Goal: Task Accomplishment & Management: Manage account settings

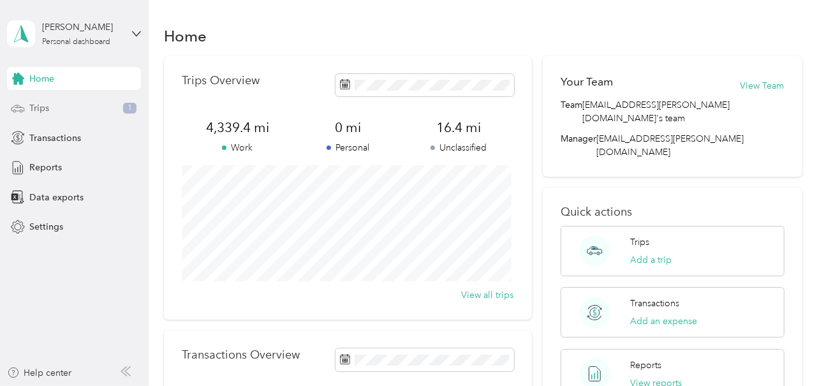
click at [37, 108] on span "Trips" at bounding box center [39, 107] width 20 height 13
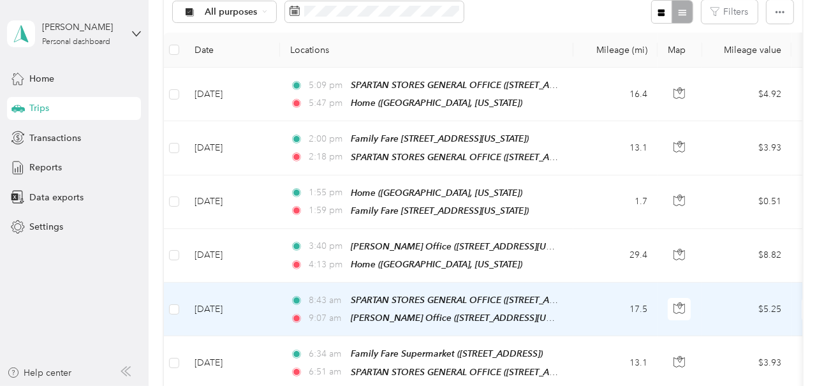
scroll to position [128, 0]
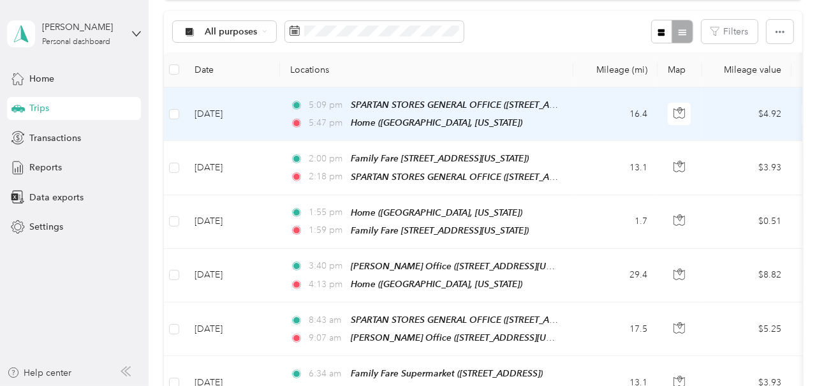
click at [569, 112] on td "5:09 pm SPARTAN STORES GENERAL OFFICE ([STREET_ADDRESS][PERSON_NAME]) 5:47 pm H…" at bounding box center [426, 114] width 293 height 54
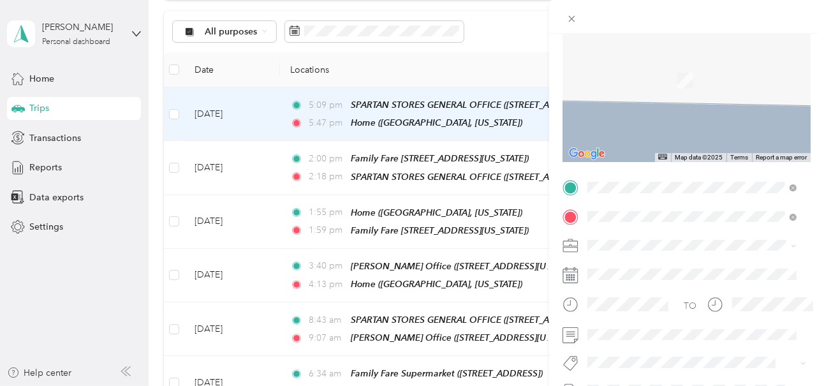
click at [651, 73] on div "Family Fare [STREET_ADDRESS][US_STATE]" at bounding box center [702, 80] width 180 height 40
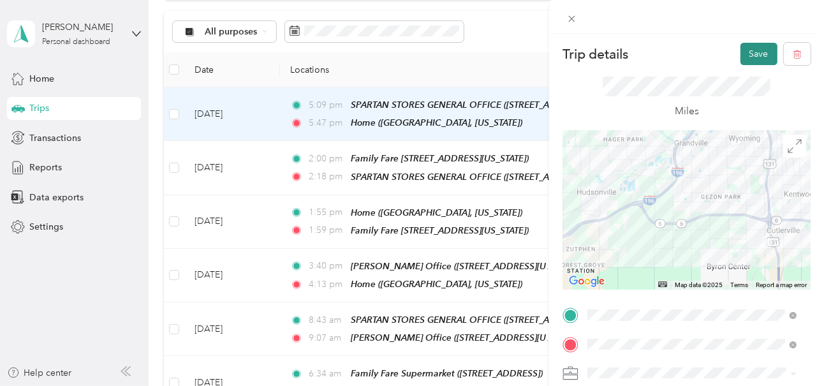
click at [747, 50] on button "Save" at bounding box center [758, 54] width 37 height 22
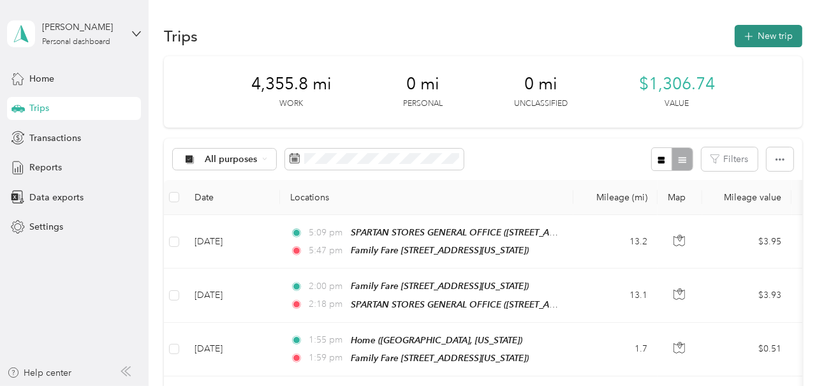
click at [757, 33] on button "New trip" at bounding box center [769, 36] width 68 height 22
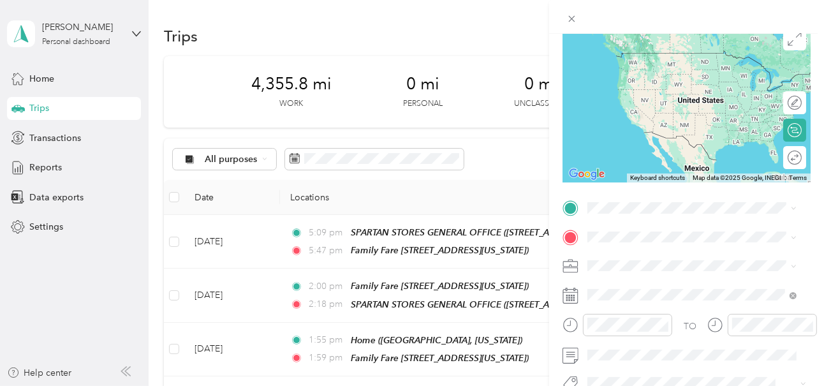
scroll to position [128, 0]
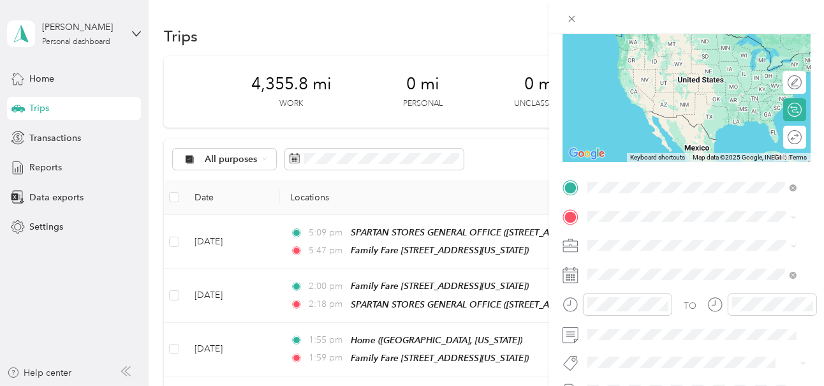
click at [661, 240] on div "Family Fare [STREET_ADDRESS][US_STATE]" at bounding box center [702, 252] width 180 height 40
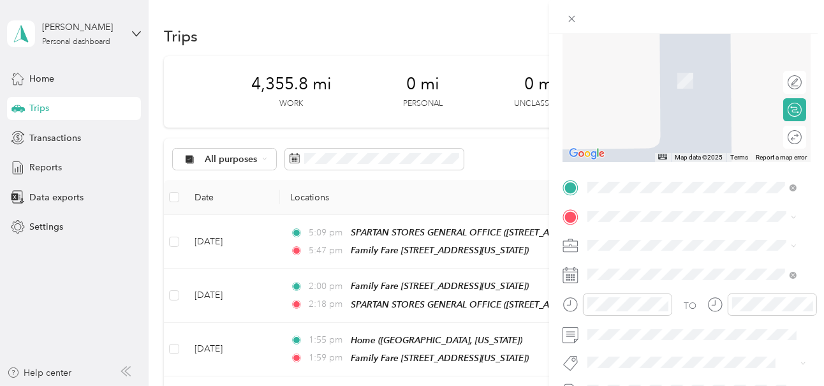
click at [654, 85] on div "[GEOGRAPHIC_DATA], [US_STATE], [GEOGRAPHIC_DATA]" at bounding box center [702, 73] width 180 height 40
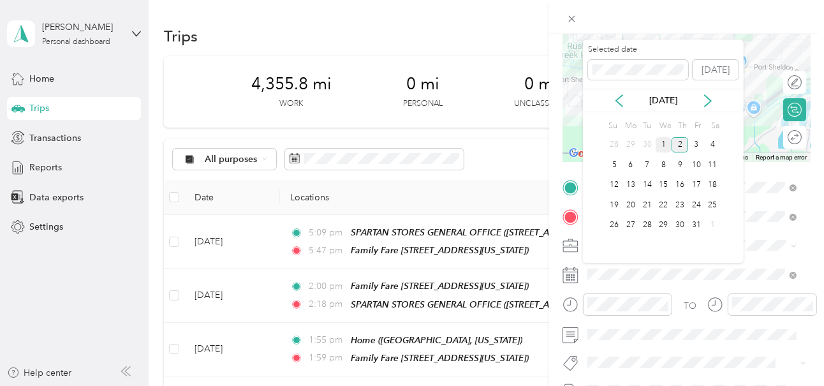
click at [663, 143] on div "1" at bounding box center [664, 145] width 17 height 16
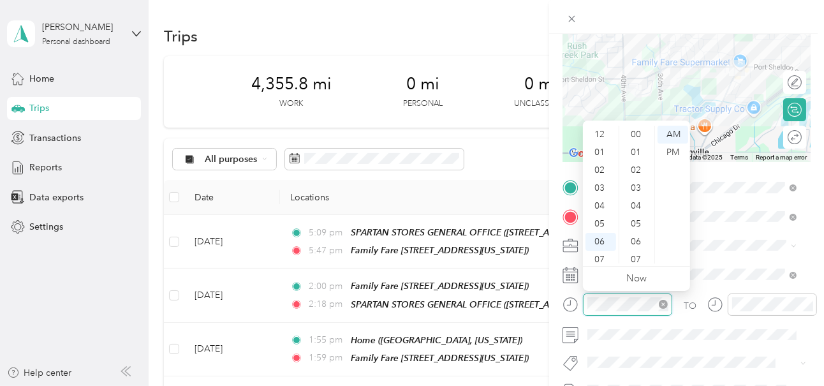
scroll to position [77, 0]
click at [673, 153] on div "PM" at bounding box center [673, 152] width 31 height 18
click at [600, 147] on div "05" at bounding box center [600, 147] width 31 height 18
click at [635, 222] on div "55" at bounding box center [637, 225] width 31 height 18
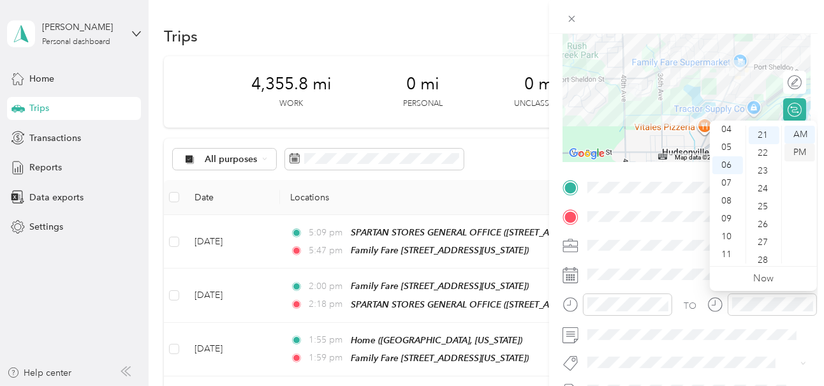
click at [797, 154] on div "PM" at bounding box center [799, 152] width 31 height 18
click at [767, 208] on div "05" at bounding box center [764, 210] width 31 height 18
click at [798, 151] on div "PM" at bounding box center [799, 152] width 31 height 18
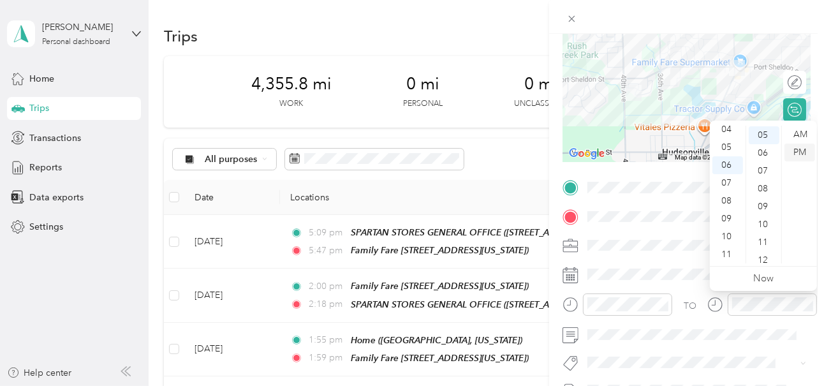
click at [799, 151] on div "PM" at bounding box center [799, 152] width 31 height 18
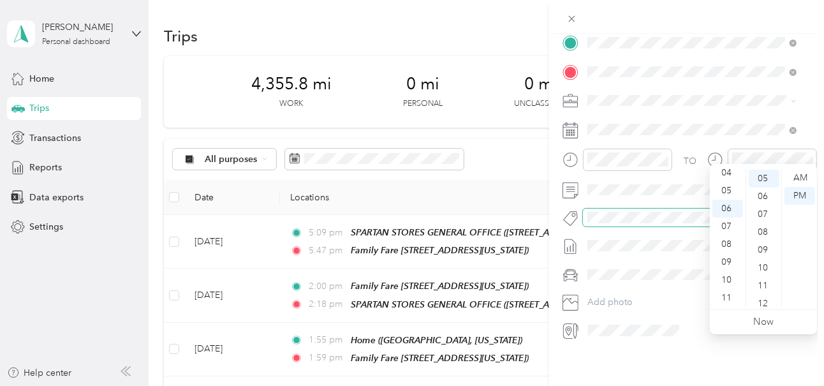
scroll to position [282, 0]
click at [798, 194] on div "PM" at bounding box center [799, 195] width 31 height 18
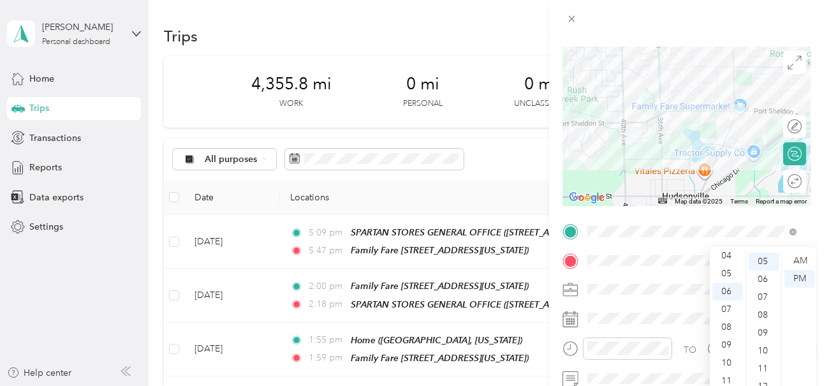
scroll to position [0, 0]
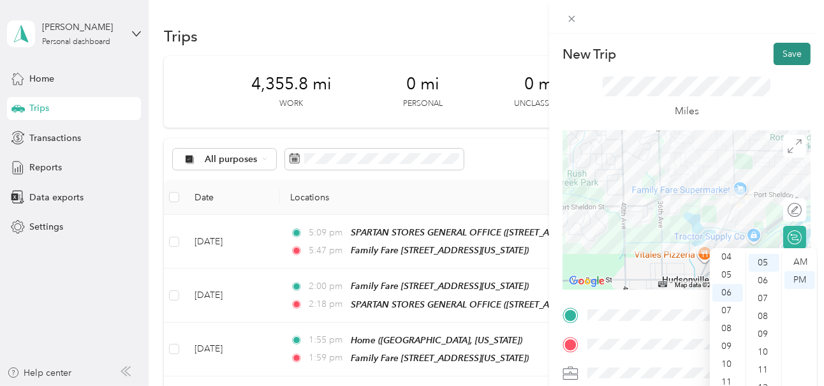
click at [782, 53] on button "Save" at bounding box center [792, 54] width 37 height 22
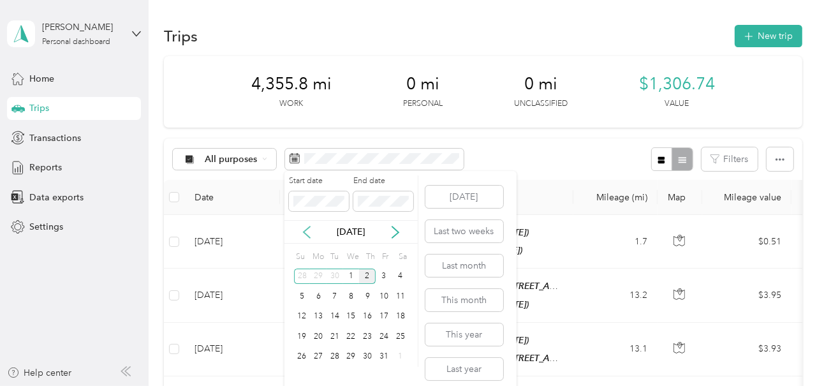
click at [307, 230] on icon at bounding box center [306, 232] width 13 height 13
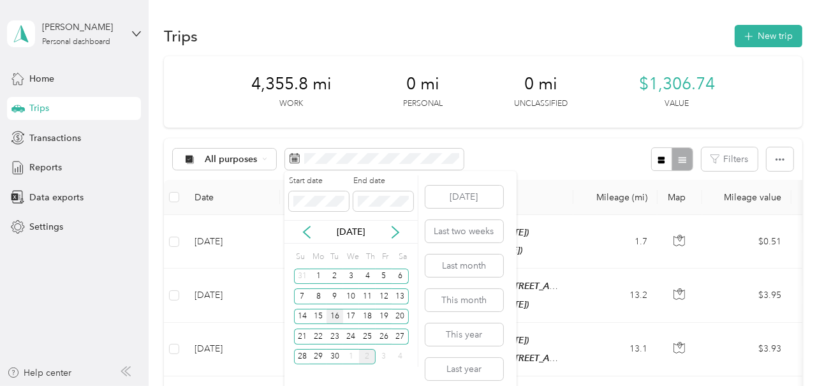
click at [337, 314] on div "16" at bounding box center [335, 317] width 17 height 16
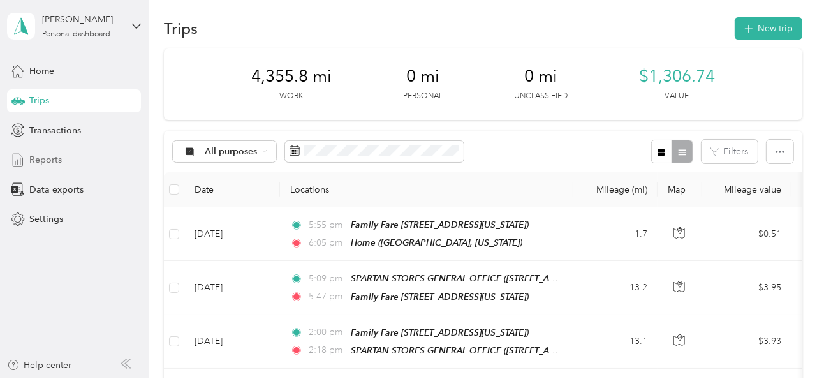
scroll to position [2, 0]
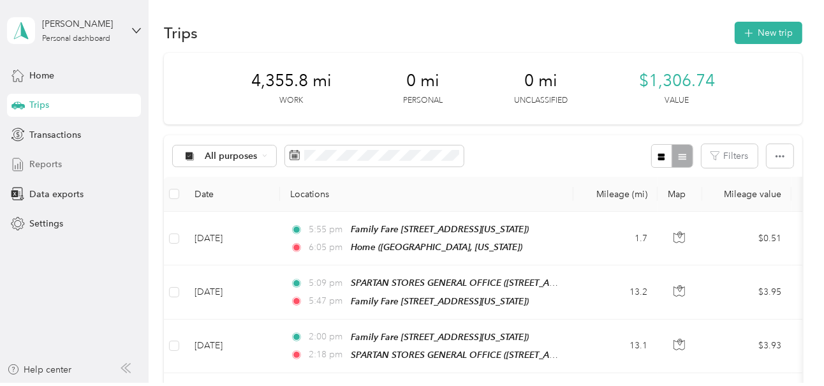
click at [47, 158] on span "Reports" at bounding box center [45, 164] width 33 height 13
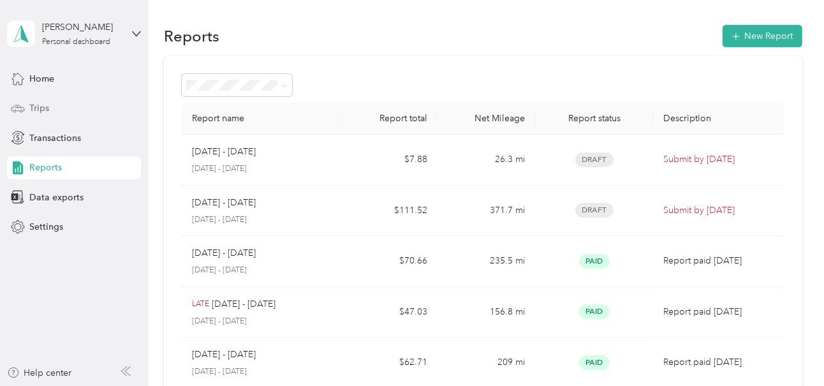
click at [36, 105] on span "Trips" at bounding box center [39, 107] width 20 height 13
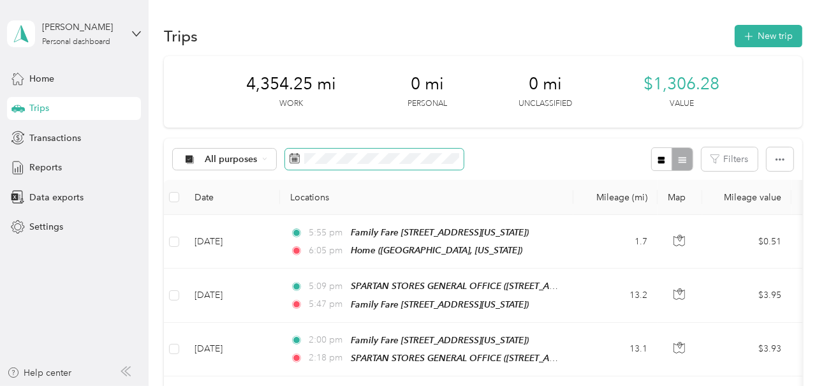
click at [405, 165] on span at bounding box center [374, 160] width 179 height 22
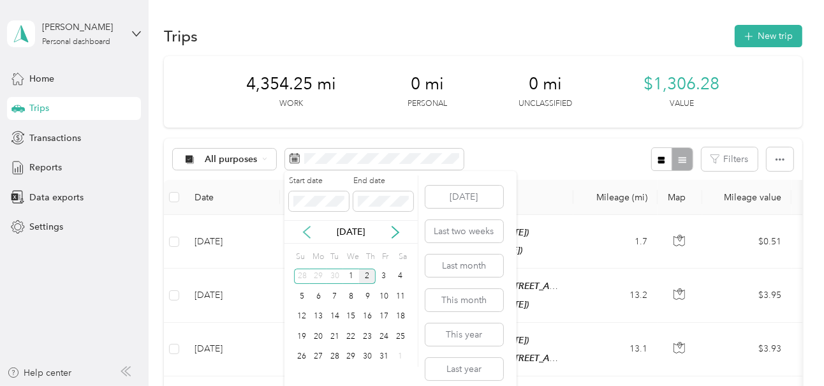
click at [305, 230] on icon at bounding box center [307, 231] width 6 height 11
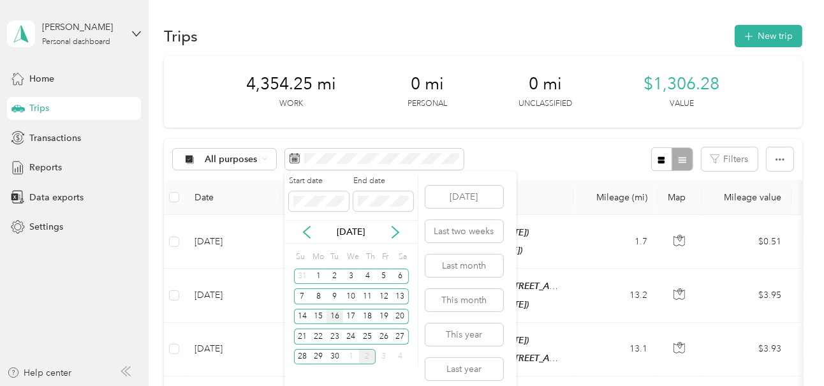
click at [335, 313] on div "16" at bounding box center [335, 317] width 17 height 16
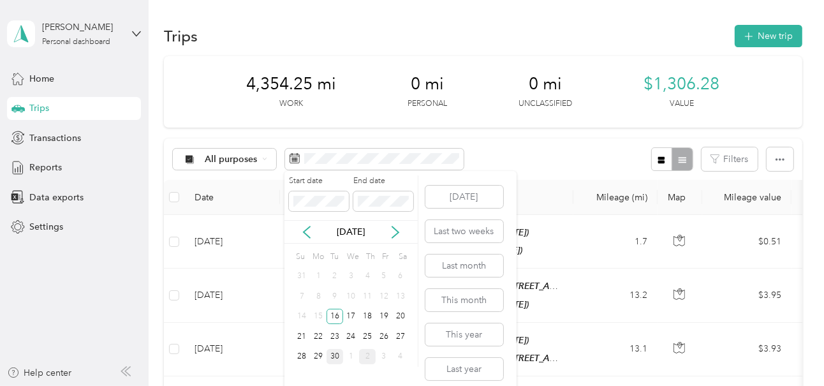
click at [335, 355] on div "30" at bounding box center [335, 357] width 17 height 16
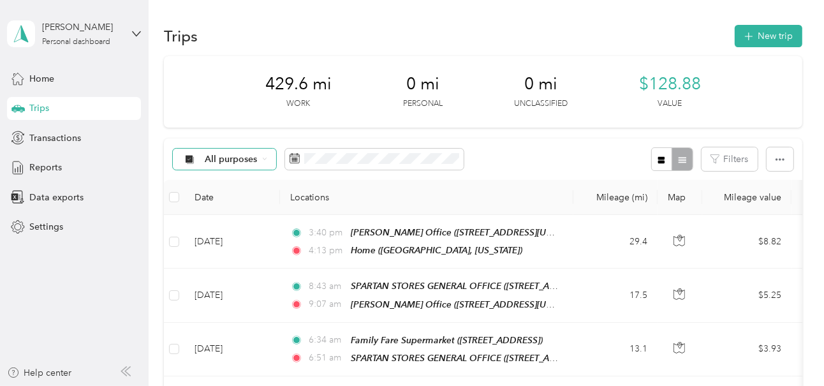
click at [263, 156] on icon at bounding box center [264, 158] width 5 height 5
click at [223, 224] on span "[PERSON_NAME]" at bounding box center [242, 226] width 75 height 13
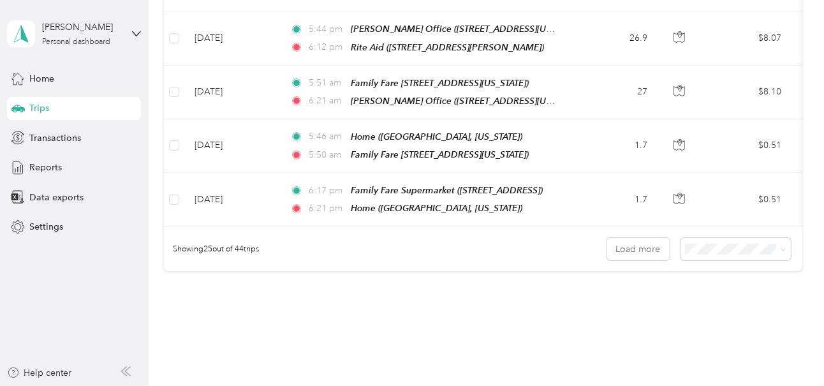
scroll to position [1301, 0]
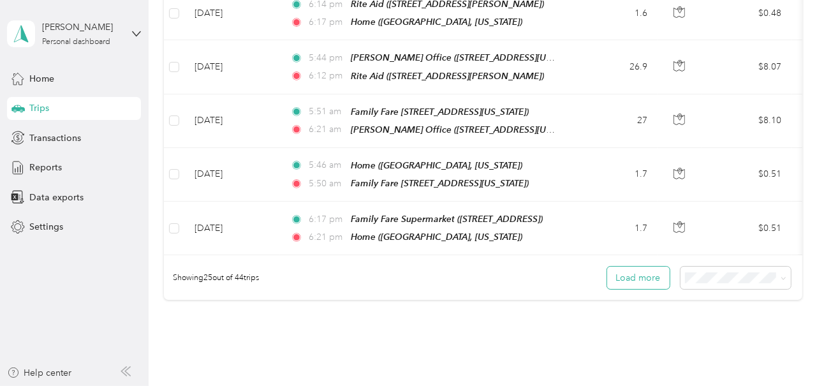
click at [635, 267] on button "Load more" at bounding box center [638, 278] width 62 height 22
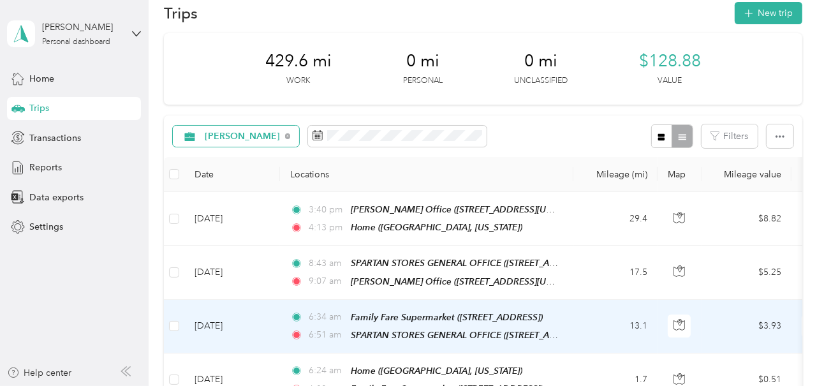
scroll to position [0, 0]
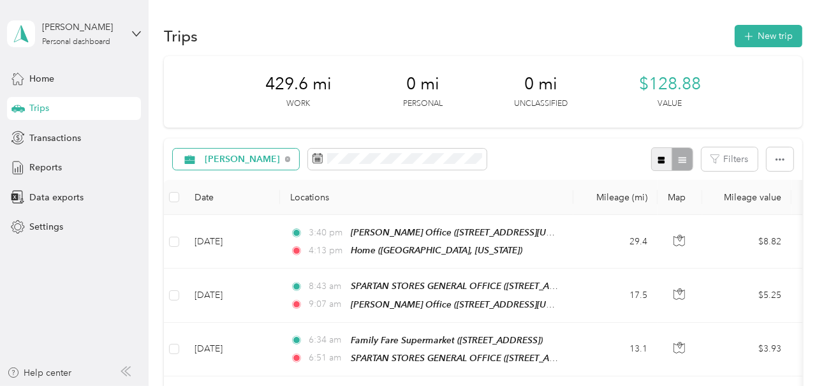
click at [658, 156] on icon "button" at bounding box center [661, 160] width 9 height 9
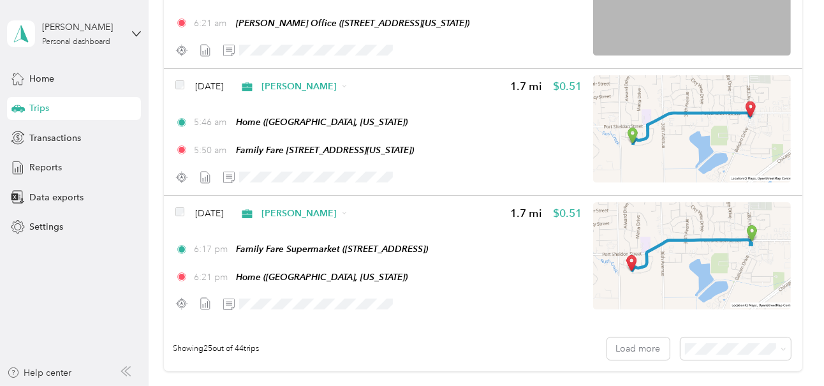
scroll to position [3055, 0]
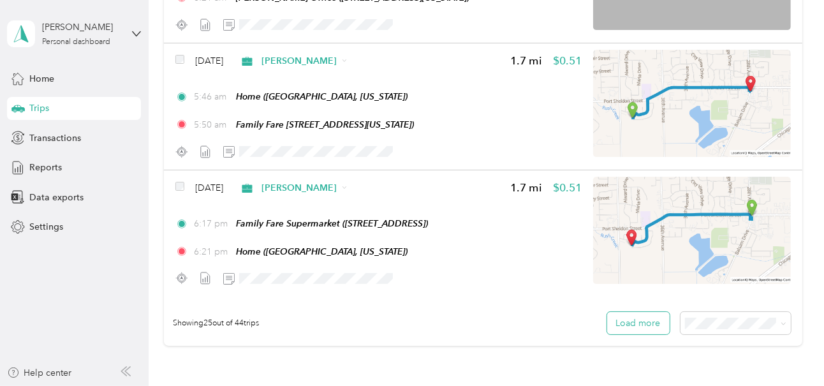
click at [633, 312] on button "Load more" at bounding box center [638, 323] width 62 height 22
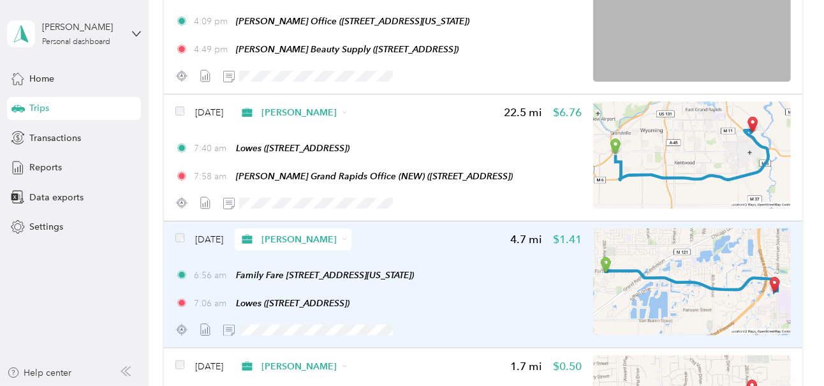
scroll to position [5351, 0]
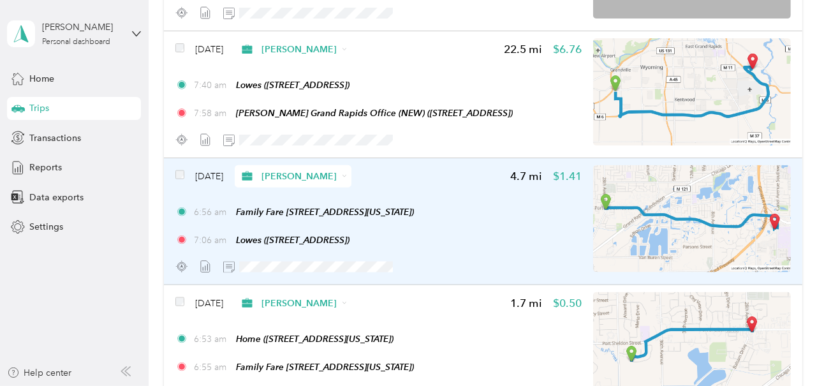
click at [534, 206] on div "6:56 am Family Fare [STREET_ADDRESS][US_STATE]) 7:06 am Lowes ([STREET_ADDRESS])" at bounding box center [378, 225] width 407 height 41
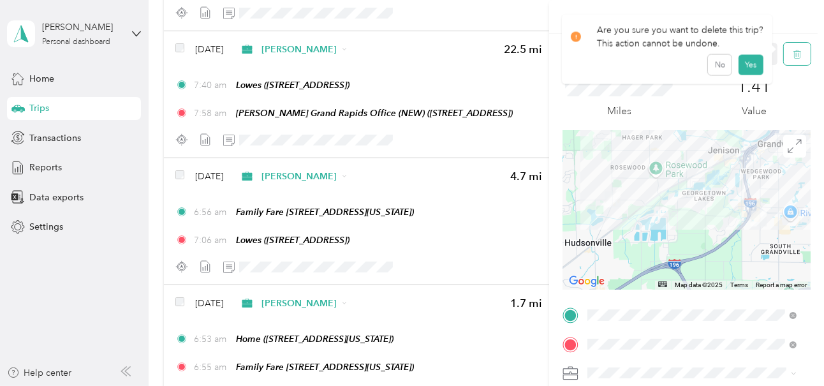
click at [793, 53] on icon "button" at bounding box center [797, 54] width 9 height 9
click at [749, 66] on button "Yes" at bounding box center [750, 69] width 25 height 20
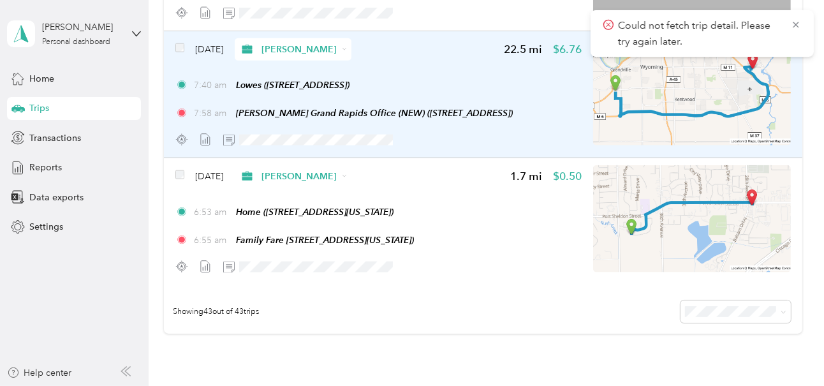
click at [557, 85] on div "7:40 am Lowes ([STREET_ADDRESS]) 7:58 am [PERSON_NAME] [GEOGRAPHIC_DATA] (NEW) …" at bounding box center [378, 98] width 407 height 41
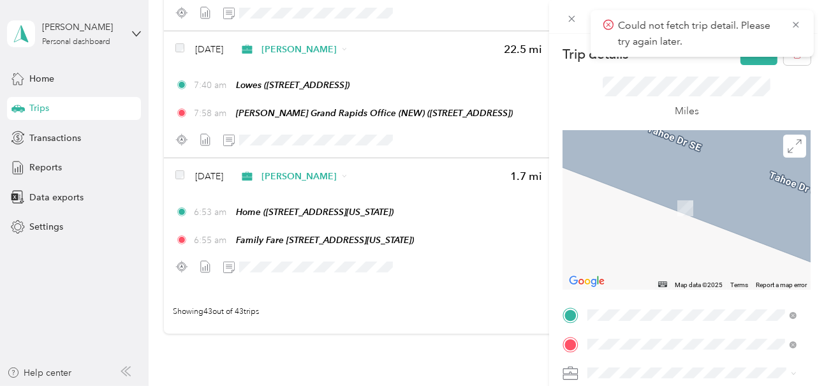
click at [649, 165] on strong "Family Fare 239" at bounding box center [645, 163] width 67 height 11
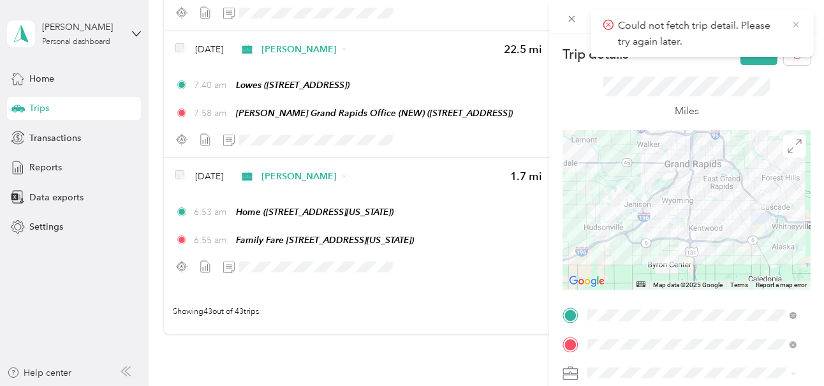
click at [795, 25] on icon at bounding box center [796, 25] width 6 height 6
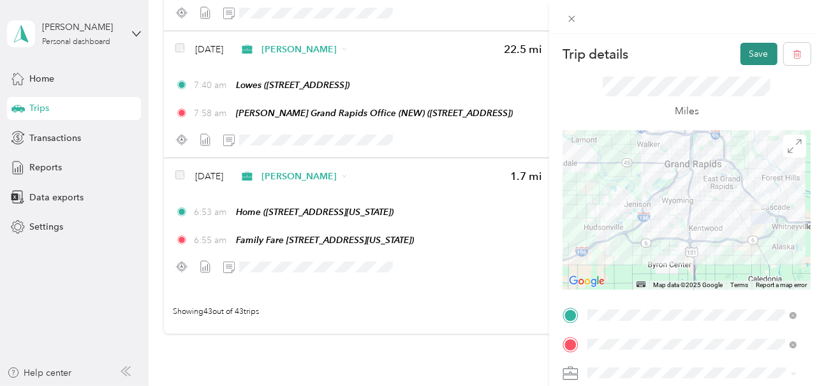
click at [749, 50] on button "Save" at bounding box center [758, 54] width 37 height 22
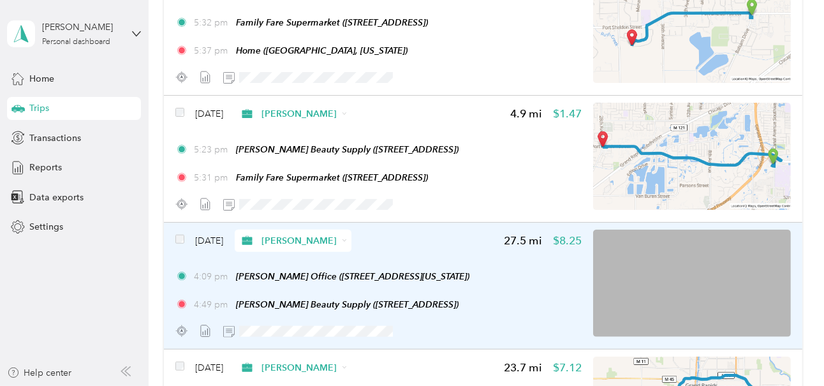
scroll to position [4969, 0]
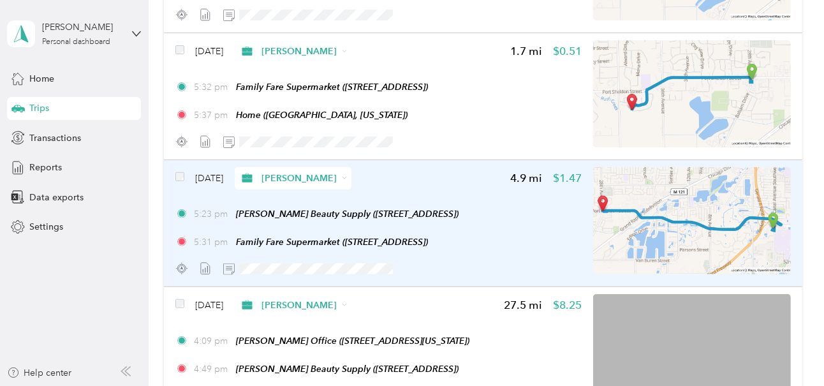
click at [513, 217] on div "5:23 pm [PERSON_NAME] Beauty Supply ([STREET_ADDRESS]) 5:31 pm Family Fare Supe…" at bounding box center [378, 227] width 407 height 41
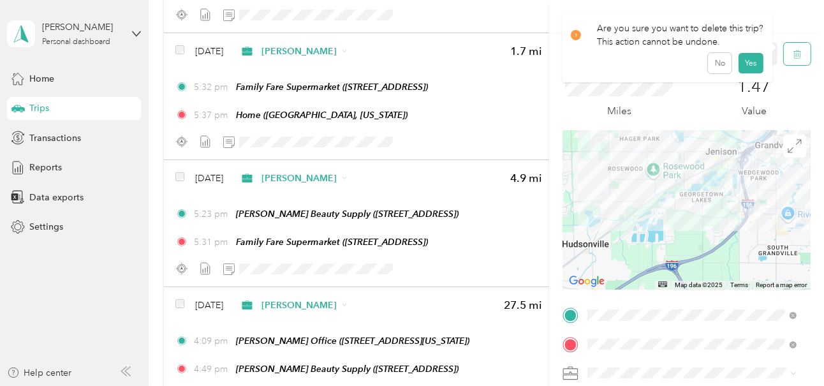
click at [793, 53] on icon "button" at bounding box center [797, 54] width 9 height 9
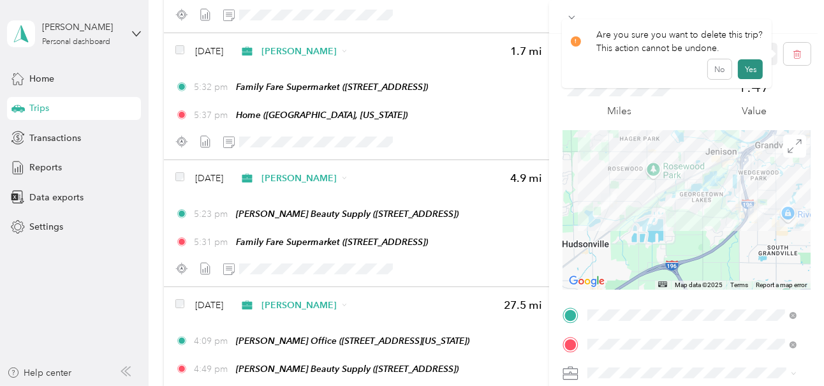
click at [749, 66] on button "Yes" at bounding box center [750, 69] width 25 height 20
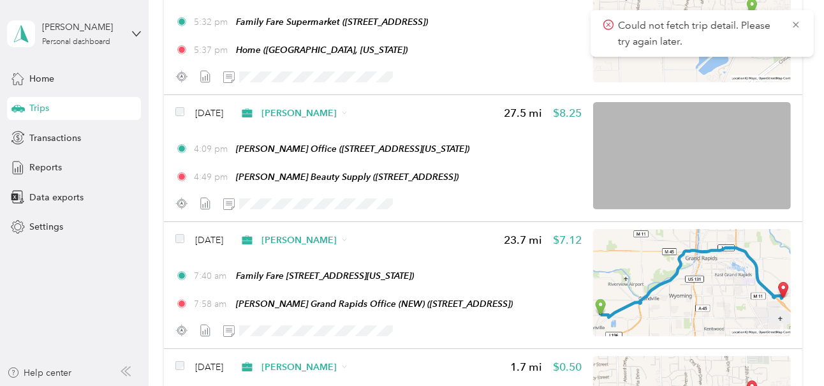
scroll to position [4970, 0]
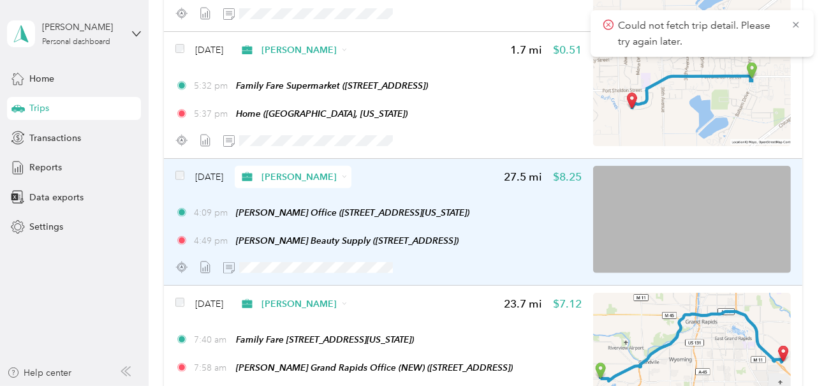
click at [529, 234] on div "4:49 pm [PERSON_NAME] Beauty Supply ([STREET_ADDRESS])" at bounding box center [378, 240] width 407 height 13
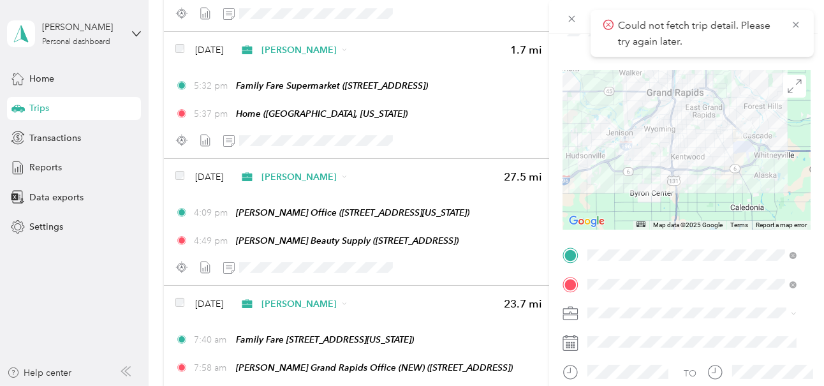
scroll to position [191, 0]
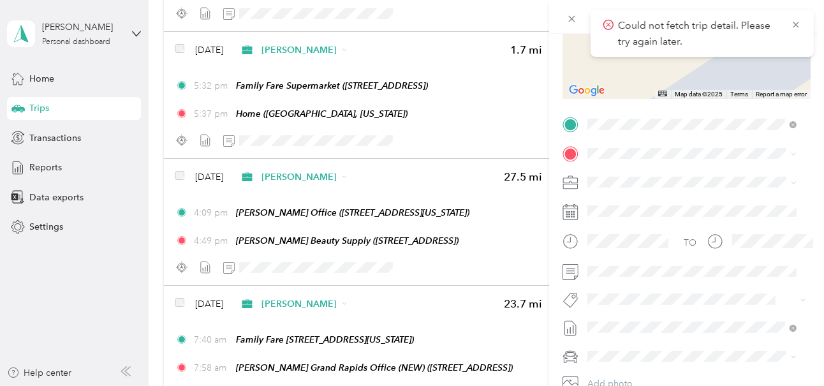
click at [648, 206] on div "Family Fare [STREET_ADDRESS][US_STATE]" at bounding box center [702, 215] width 180 height 40
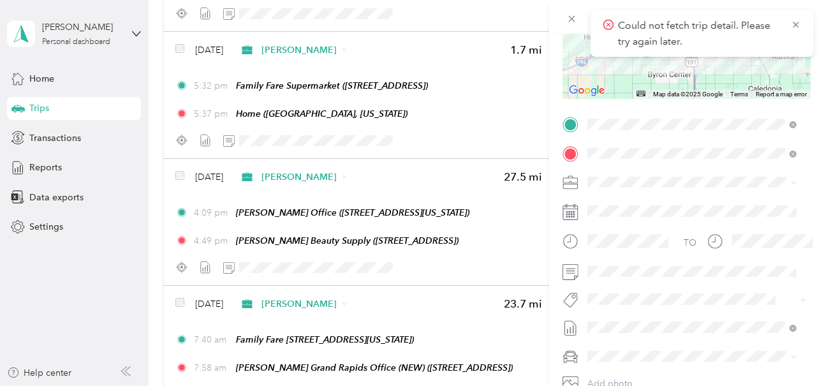
scroll to position [0, 0]
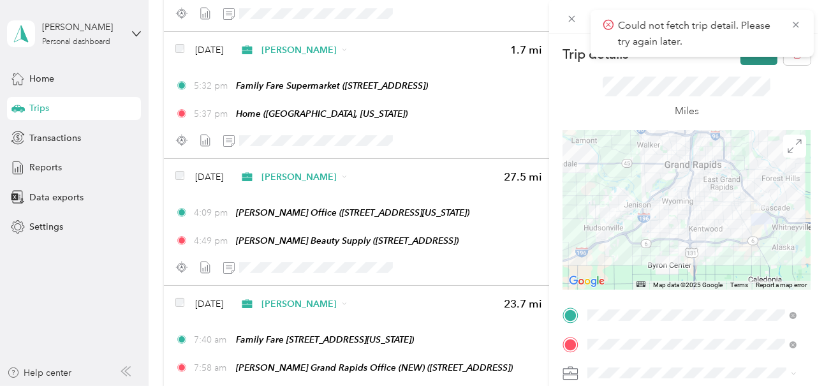
click at [744, 58] on button "Save" at bounding box center [758, 54] width 37 height 22
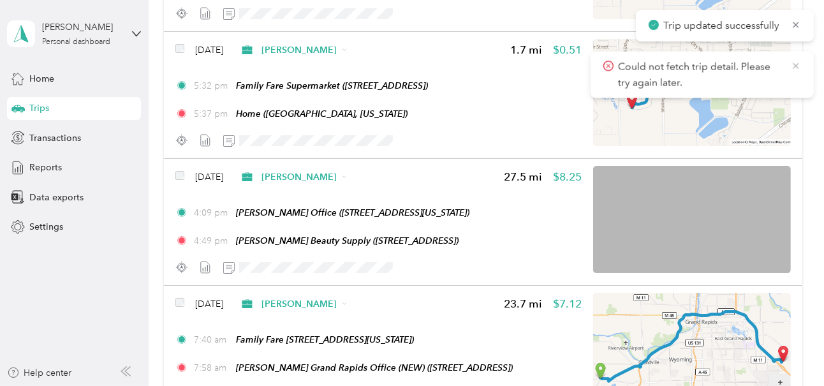
click at [795, 64] on icon at bounding box center [796, 65] width 6 height 6
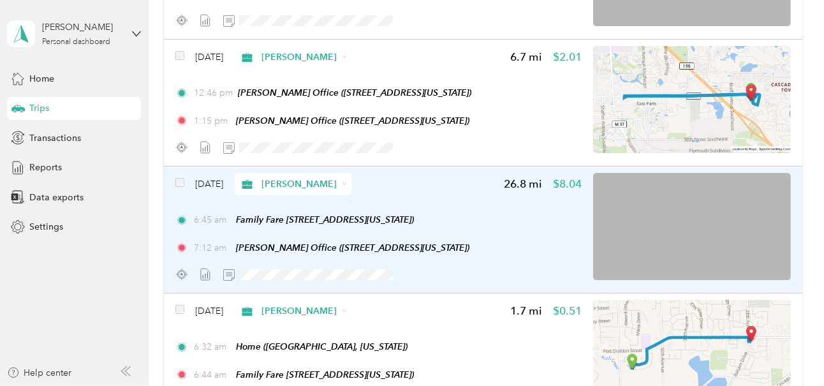
scroll to position [3503, 0]
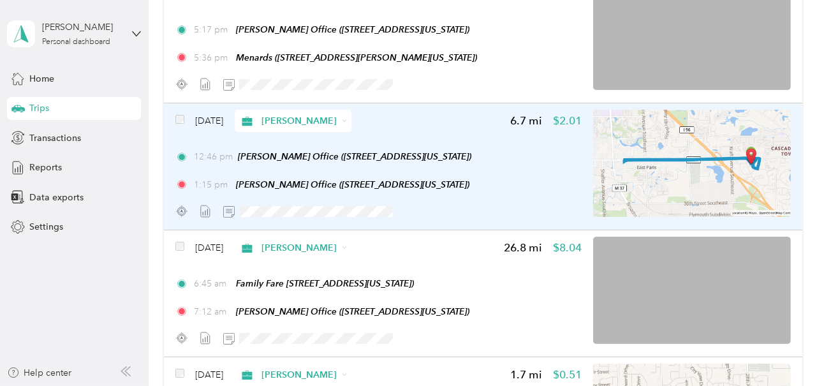
click at [537, 167] on div "12:46 pm [PERSON_NAME] Office ([STREET_ADDRESS][US_STATE]) 1:15 pm [PERSON_NAME…" at bounding box center [378, 170] width 407 height 41
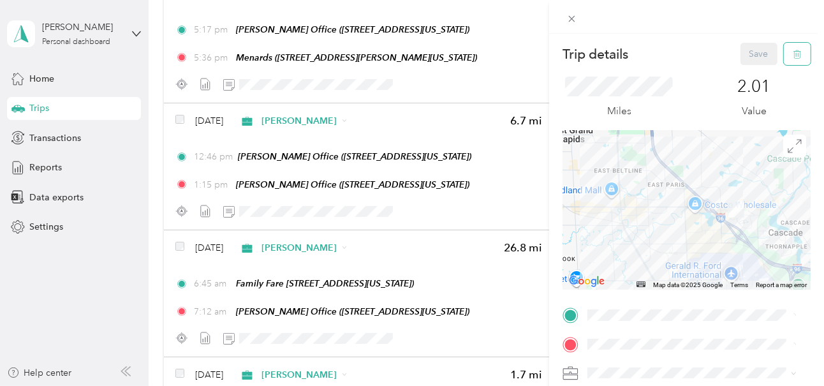
click at [793, 55] on icon "button" at bounding box center [797, 54] width 9 height 9
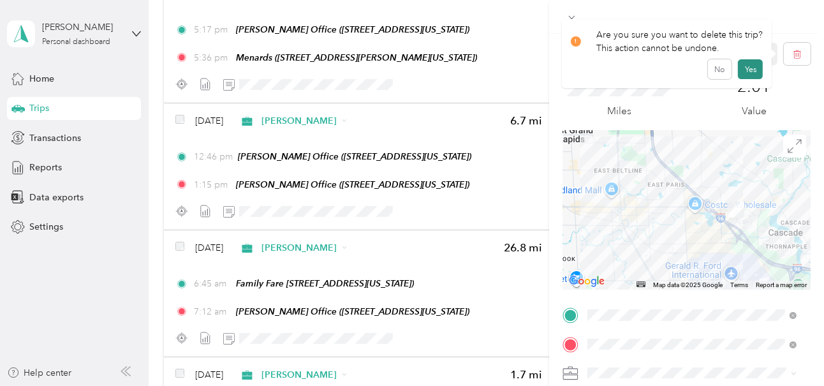
click at [747, 67] on button "Yes" at bounding box center [750, 69] width 25 height 20
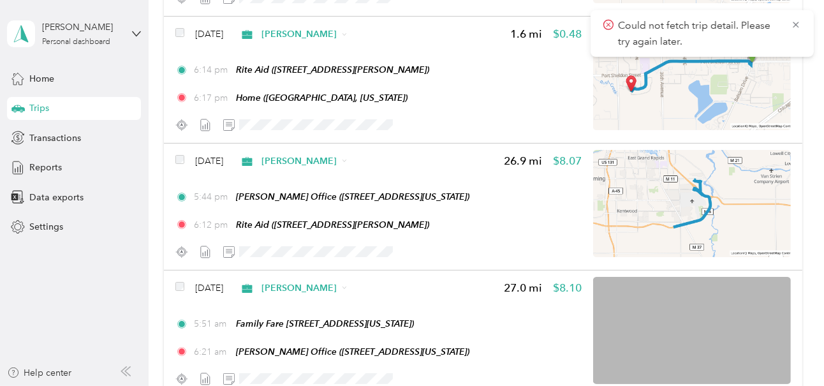
scroll to position [2674, 0]
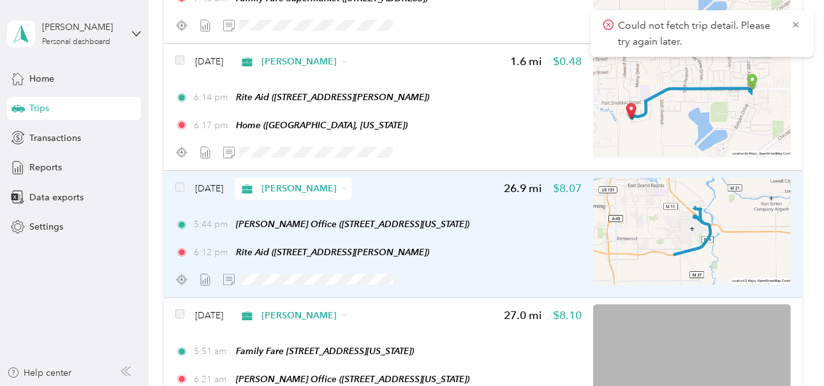
click at [464, 250] on div "6:12 pm Rite Aid ([STREET_ADDRESS][PERSON_NAME])" at bounding box center [378, 252] width 407 height 13
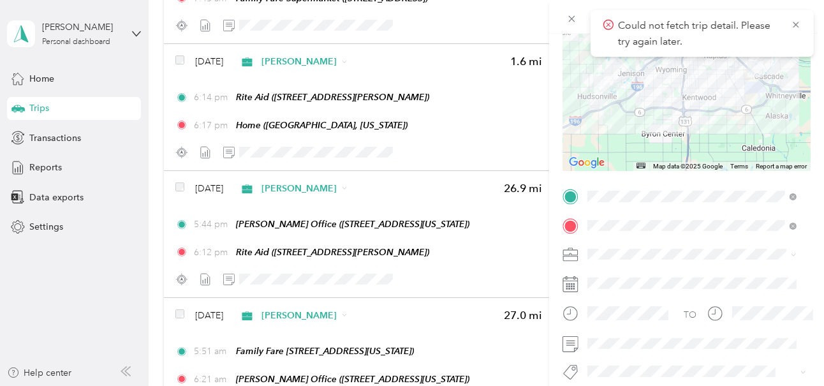
scroll to position [191, 0]
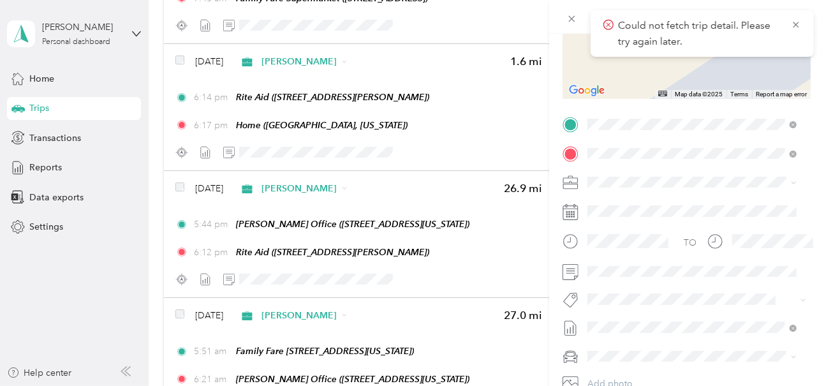
click at [642, 205] on strong "Family Fare 239" at bounding box center [645, 203] width 67 height 11
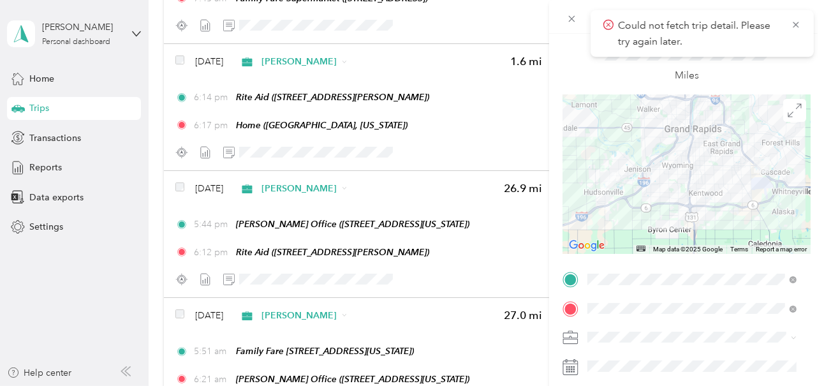
scroll to position [26, 0]
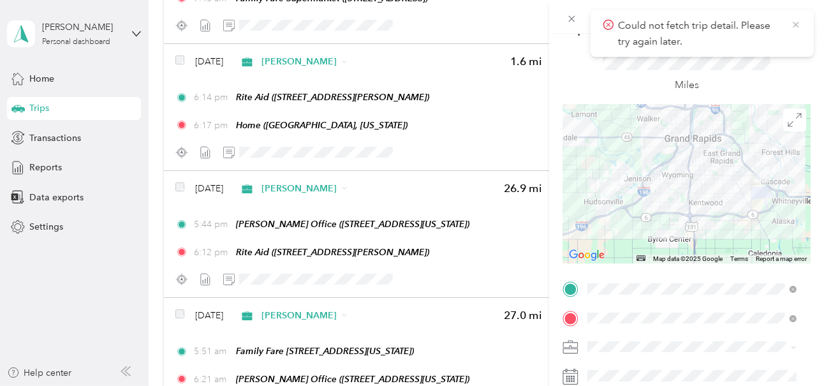
click at [795, 23] on icon at bounding box center [796, 25] width 6 height 6
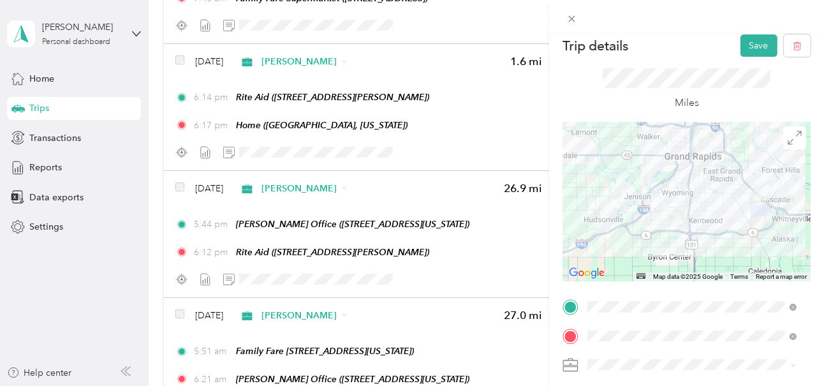
scroll to position [0, 0]
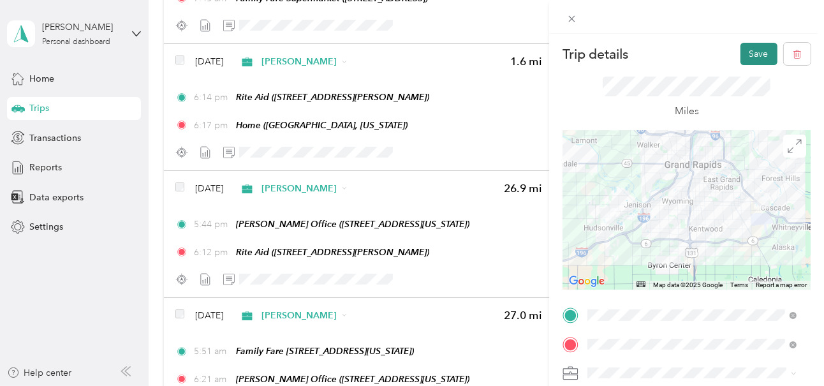
click at [749, 52] on button "Save" at bounding box center [758, 54] width 37 height 22
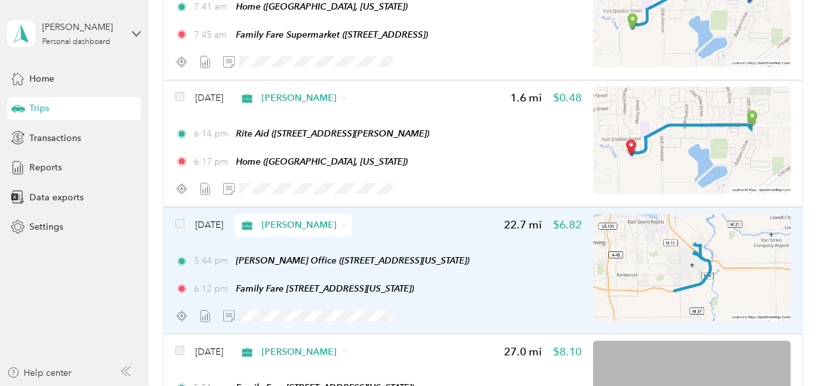
scroll to position [2610, 0]
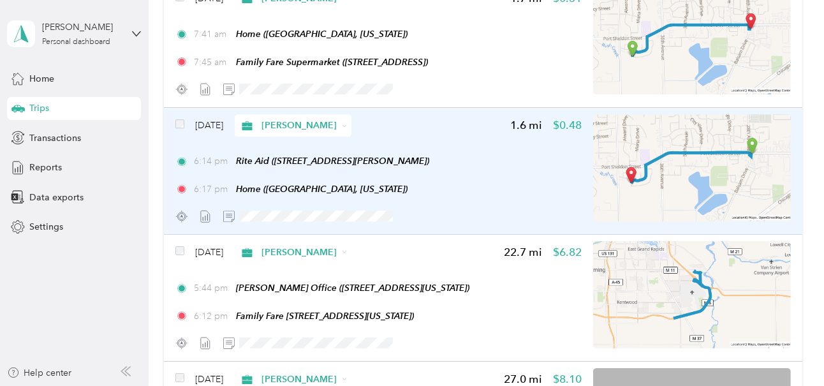
click at [473, 182] on div "6:17 pm Home ([GEOGRAPHIC_DATA], [US_STATE])" at bounding box center [378, 188] width 407 height 13
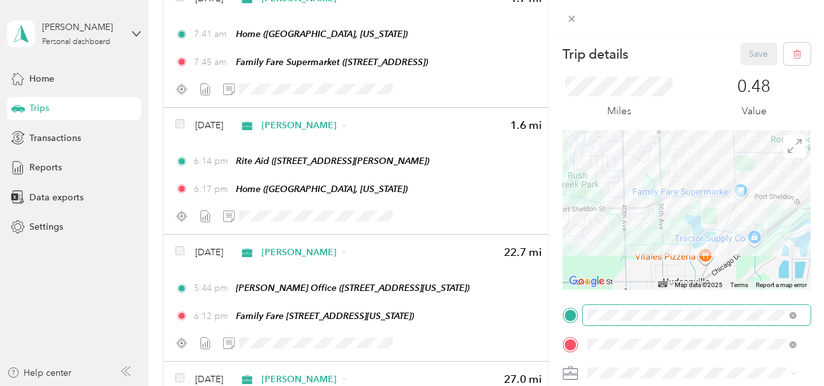
click at [786, 313] on span at bounding box center [790, 315] width 11 height 9
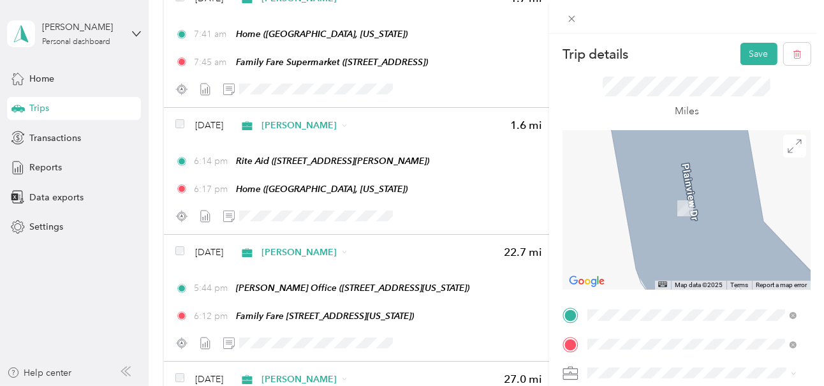
click at [652, 166] on div "Family Fare [STREET_ADDRESS][US_STATE]" at bounding box center [702, 178] width 180 height 40
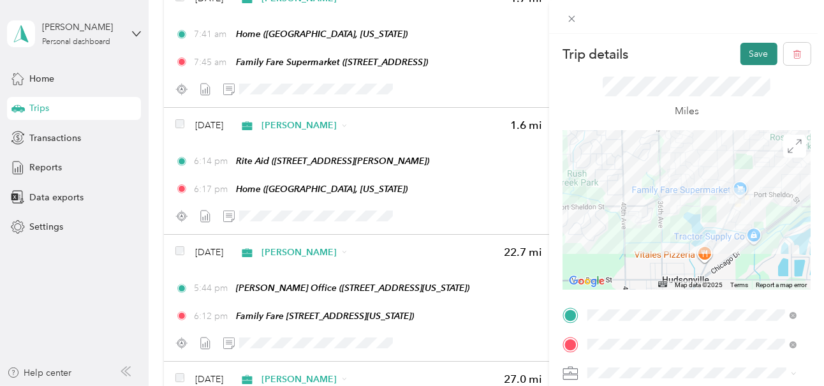
click at [747, 51] on button "Save" at bounding box center [758, 54] width 37 height 22
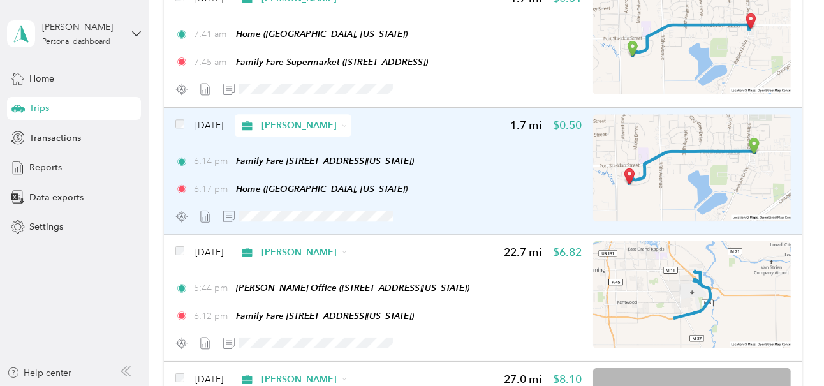
click at [521, 182] on div "6:17 pm Home ([GEOGRAPHIC_DATA], [US_STATE])" at bounding box center [378, 188] width 407 height 13
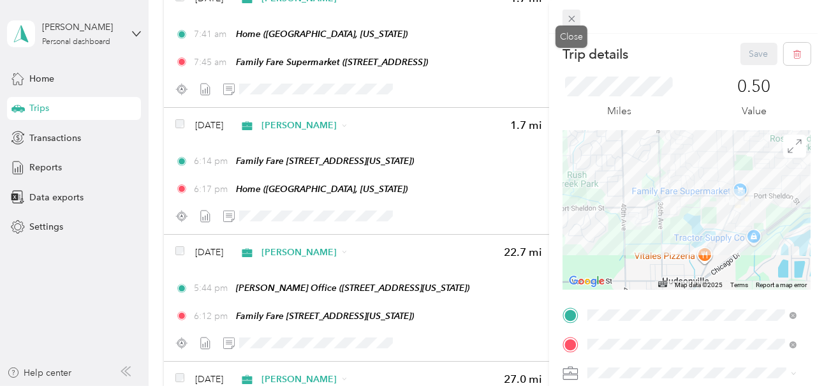
click at [571, 18] on icon at bounding box center [571, 18] width 11 height 11
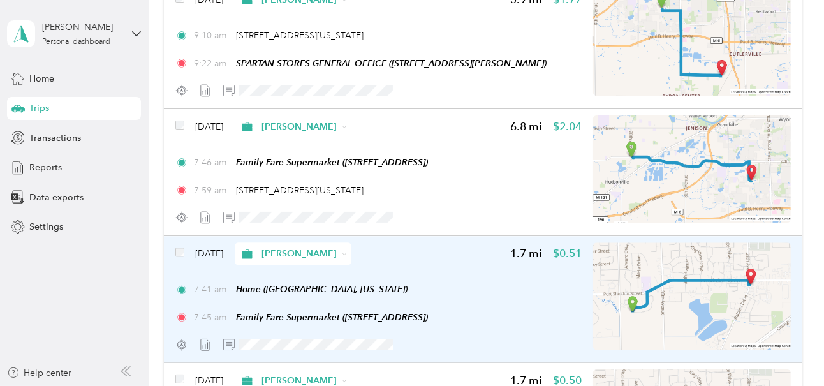
scroll to position [2291, 0]
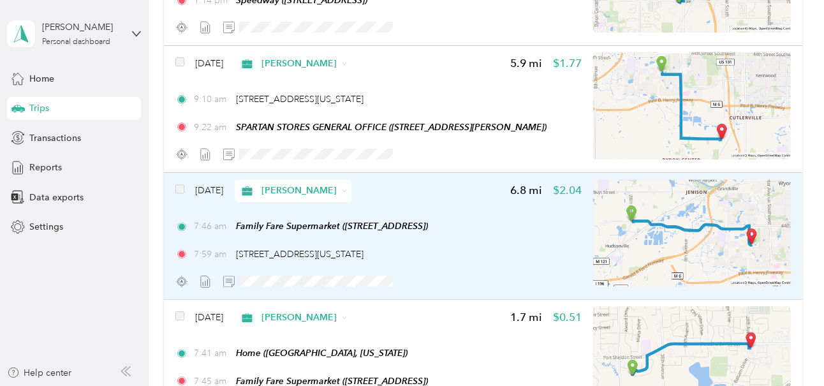
click at [441, 240] on div "7:46 am Family Fare Supermarket ([STREET_ADDRESS]) 7:59 am [STREET_ADDRESS][US_…" at bounding box center [378, 239] width 407 height 41
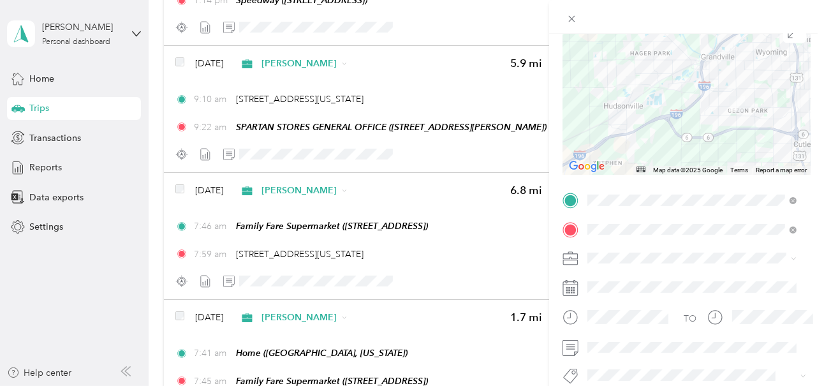
scroll to position [114, 0]
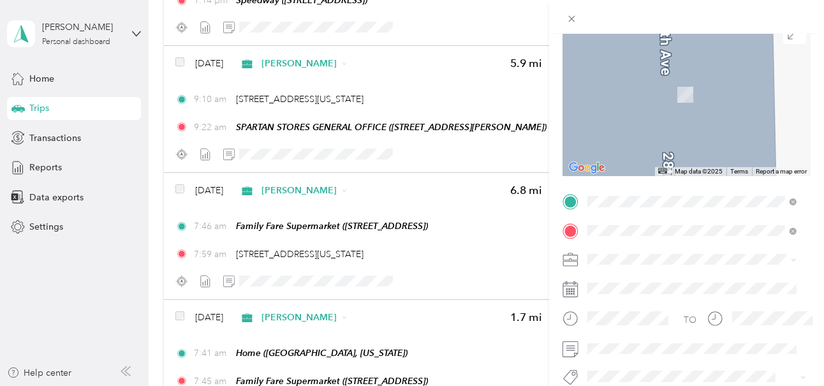
click at [678, 80] on strong "SPARTAN STORES GENERAL OFFICE" at bounding box center [724, 84] width 136 height 22
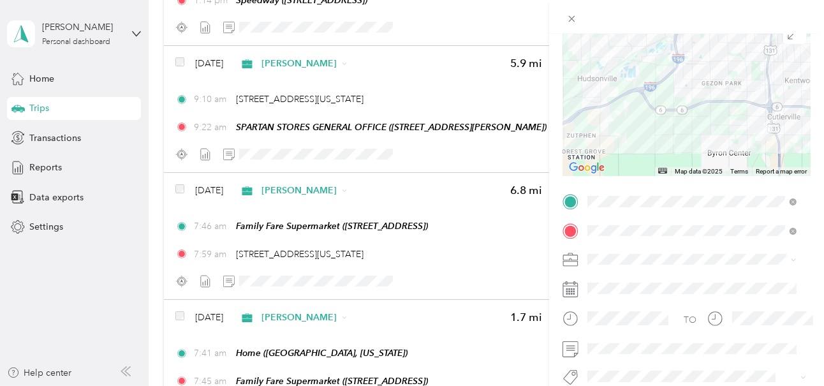
scroll to position [0, 0]
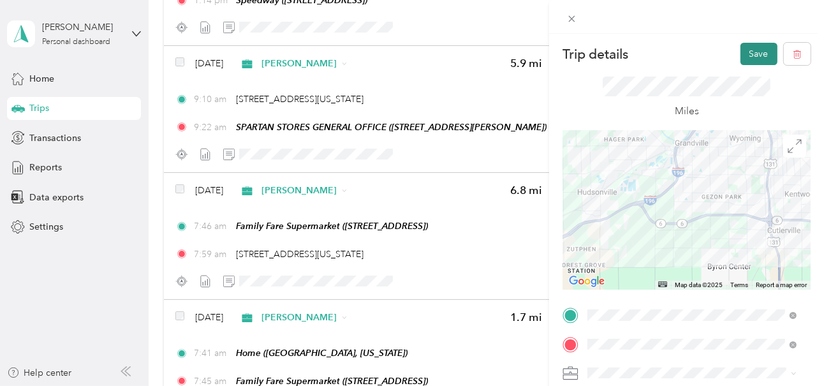
click at [748, 54] on button "Save" at bounding box center [758, 54] width 37 height 22
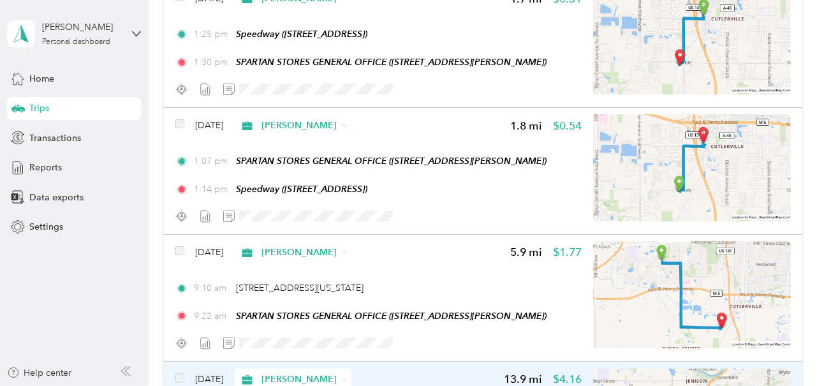
scroll to position [2100, 0]
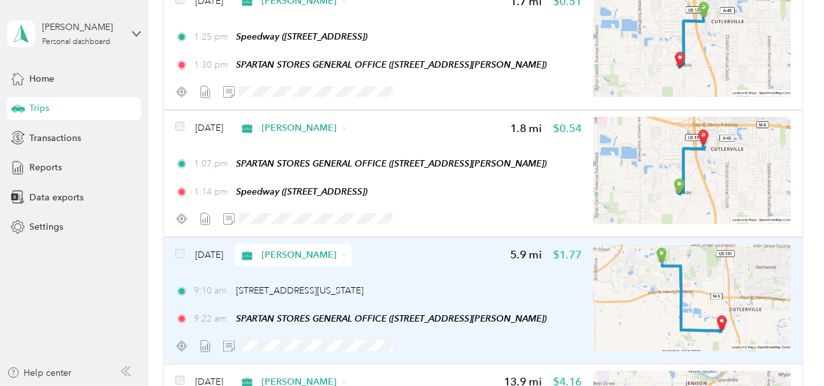
click at [476, 284] on div "9:10 am [STREET_ADDRESS][US_STATE]" at bounding box center [378, 290] width 407 height 13
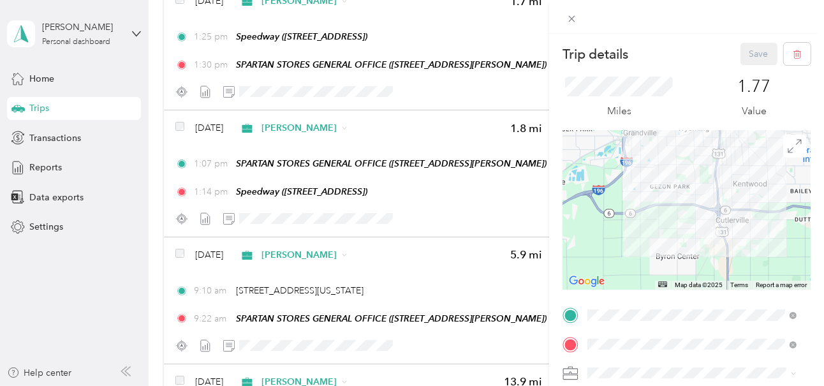
click at [475, 284] on div "Trip details Save This trip cannot be edited because it is either under review,…" at bounding box center [412, 193] width 824 height 386
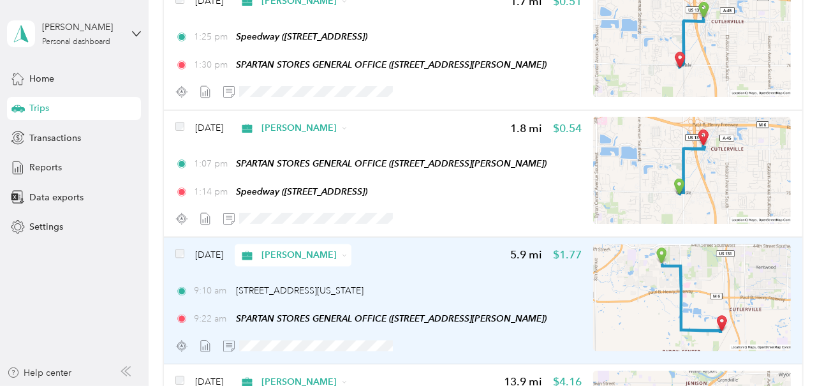
click at [425, 274] on div "[DATE] [PERSON_NAME] 5.9 mi $1.77 9:10 am [STREET_ADDRESS][US_STATE] 9:22 am SP…" at bounding box center [378, 300] width 407 height 113
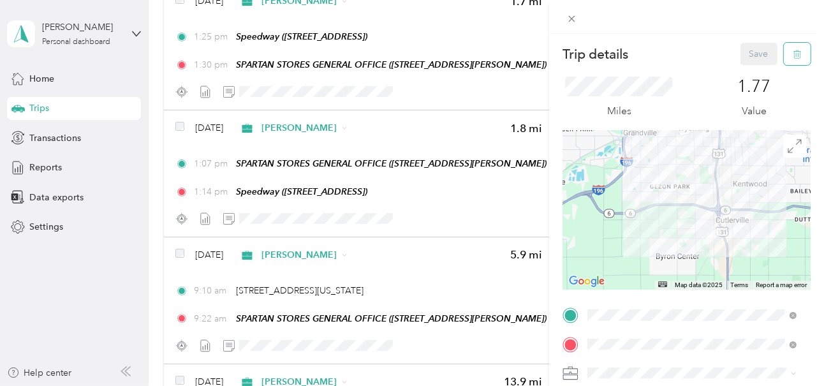
click at [793, 52] on icon "button" at bounding box center [797, 54] width 9 height 9
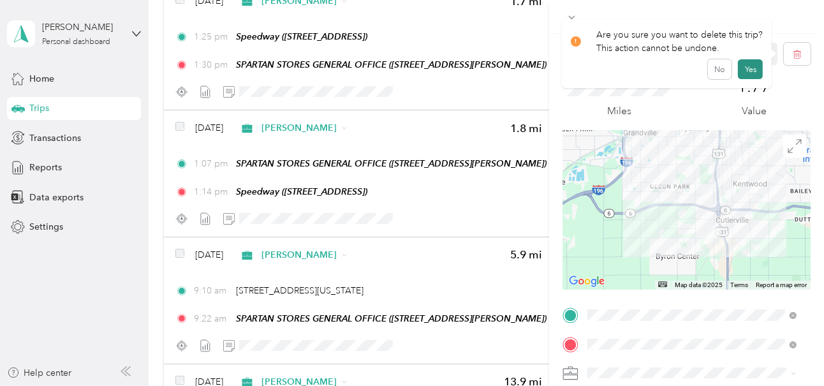
click at [747, 66] on button "Yes" at bounding box center [750, 69] width 25 height 20
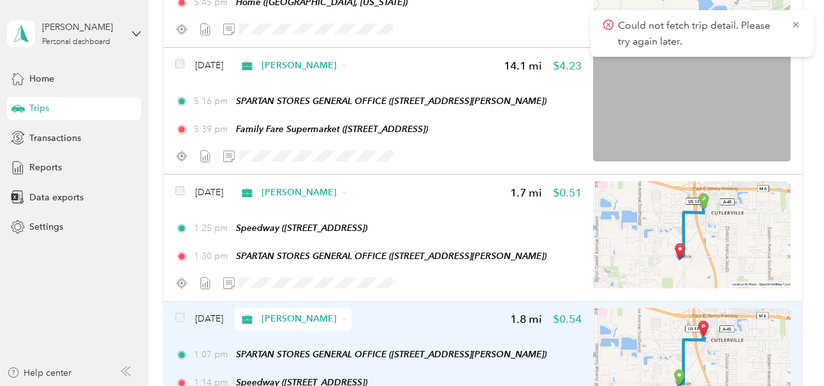
scroll to position [1973, 0]
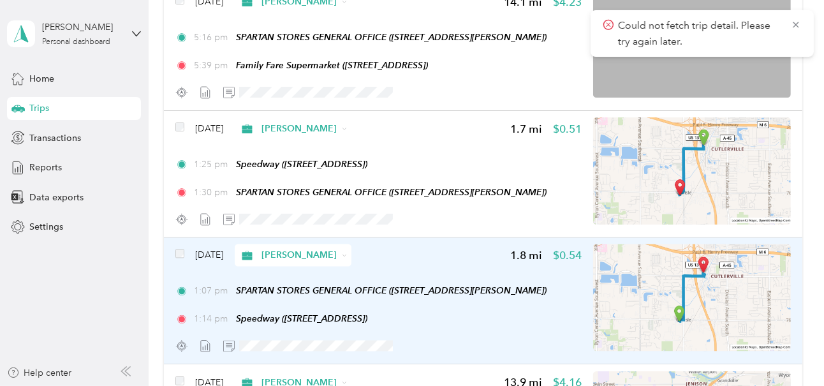
click at [504, 318] on div "1:14 pm Speedway ([STREET_ADDRESS])" at bounding box center [378, 318] width 407 height 13
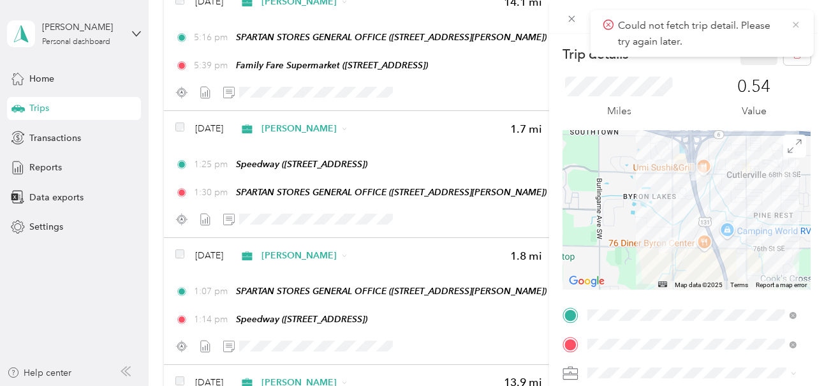
click at [795, 24] on icon at bounding box center [796, 24] width 10 height 11
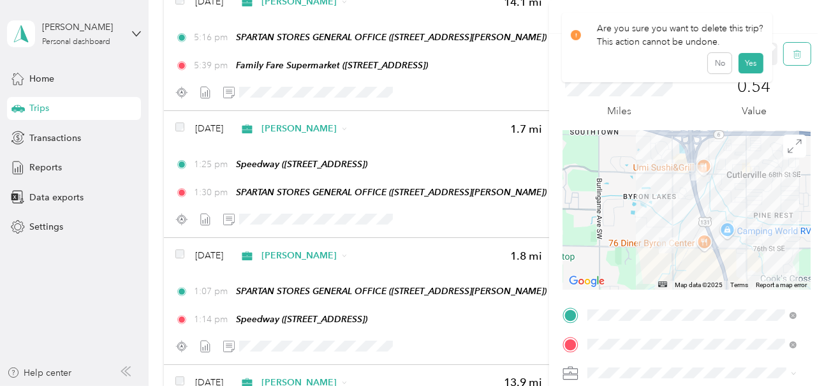
click at [793, 52] on icon "button" at bounding box center [797, 54] width 9 height 9
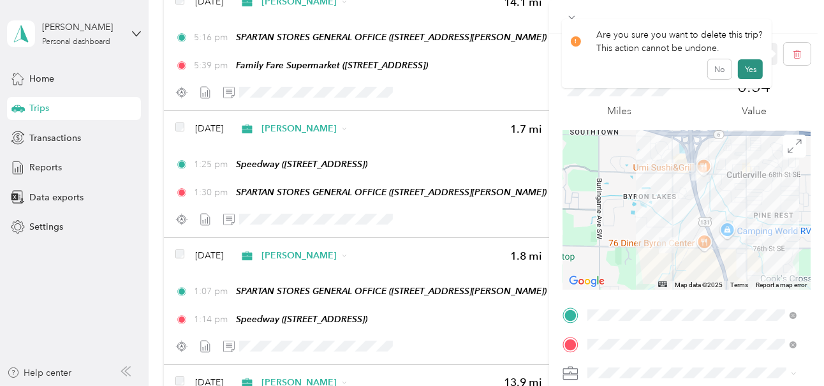
click at [744, 68] on button "Yes" at bounding box center [750, 69] width 25 height 20
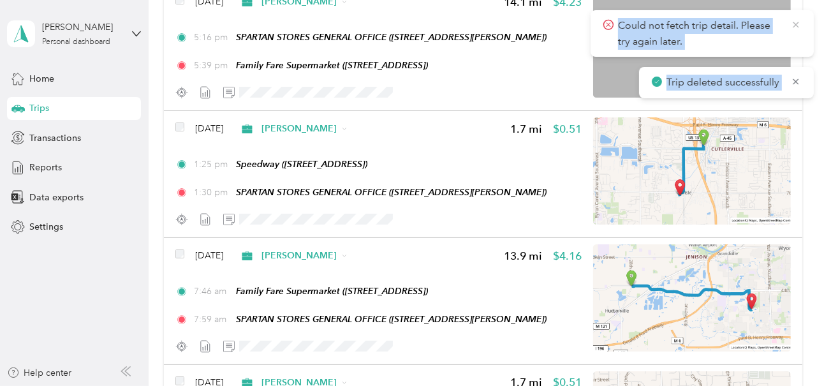
click at [795, 25] on icon at bounding box center [796, 25] width 6 height 6
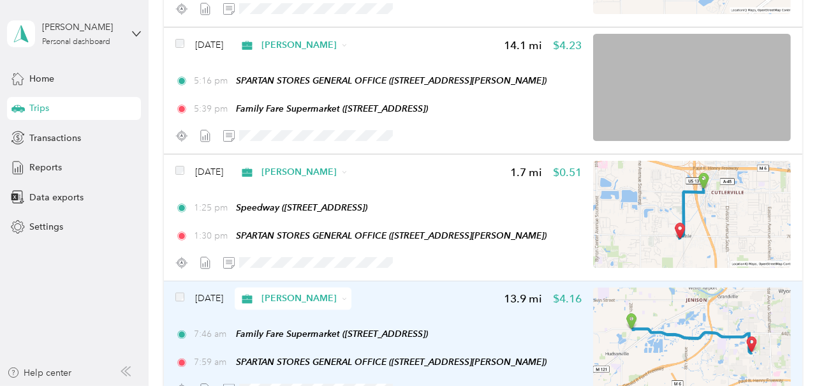
scroll to position [1909, 0]
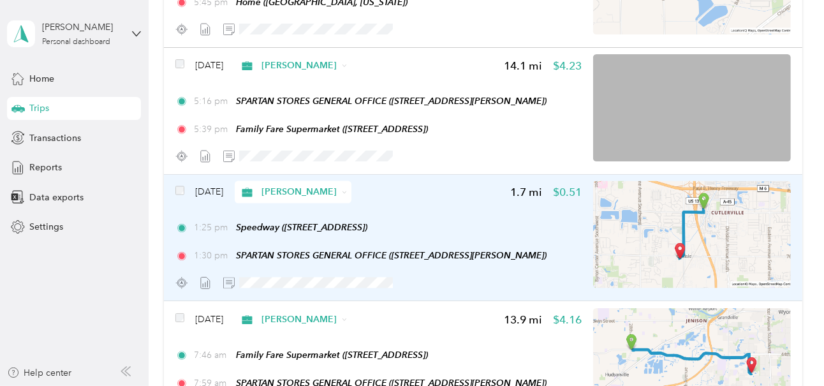
click at [460, 221] on div "1:25 pm Speedway ([STREET_ADDRESS])" at bounding box center [378, 227] width 407 height 13
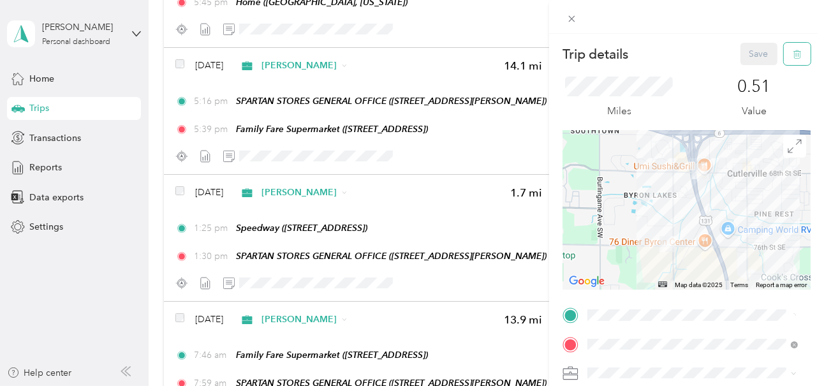
click at [793, 52] on icon "button" at bounding box center [797, 54] width 9 height 9
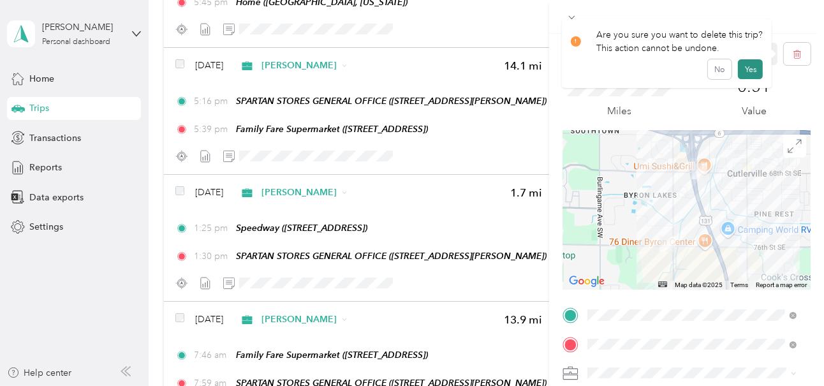
click at [749, 66] on button "Yes" at bounding box center [750, 69] width 25 height 20
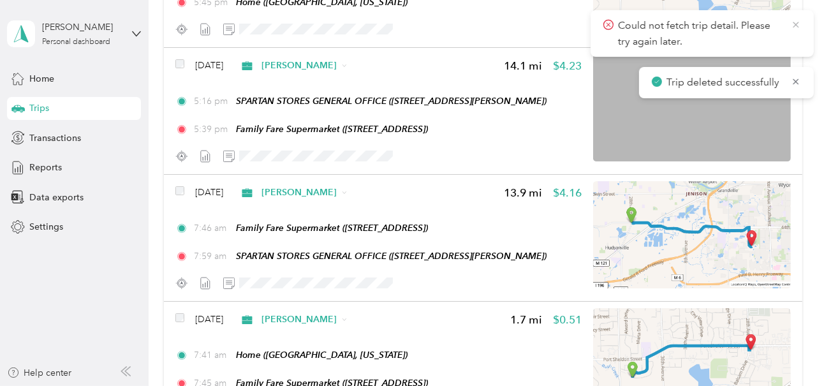
click at [796, 24] on icon at bounding box center [796, 24] width 10 height 11
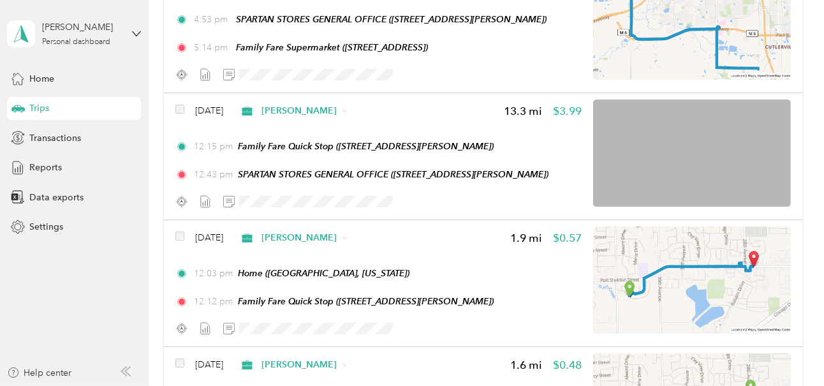
scroll to position [1462, 0]
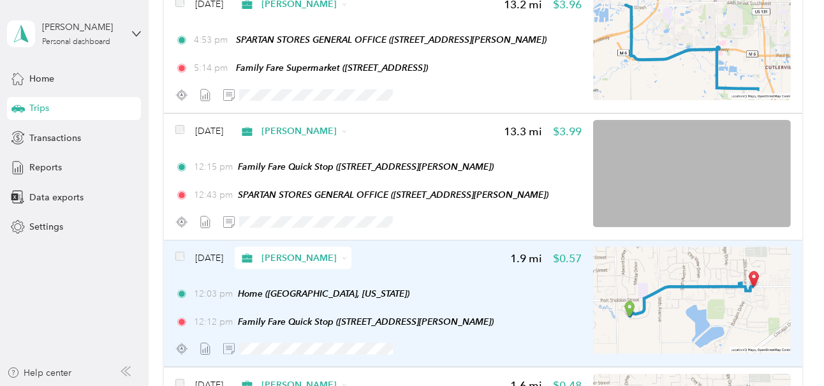
click at [511, 298] on div "12:03 pm Home ([GEOGRAPHIC_DATA][US_STATE]) 12:12 pm Family Fare Quick Stop ([S…" at bounding box center [378, 307] width 407 height 41
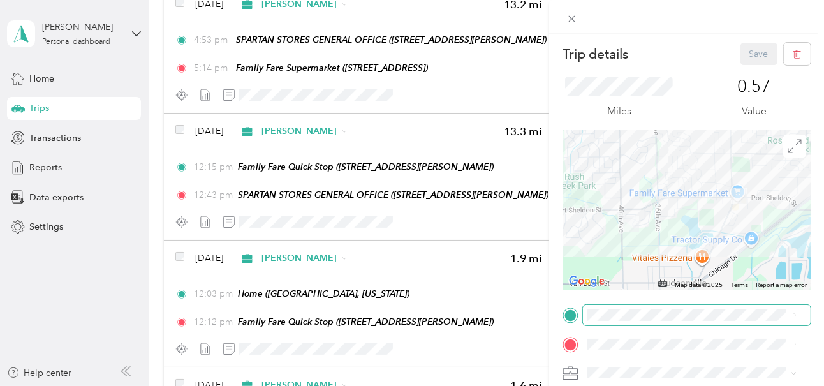
scroll to position [128, 0]
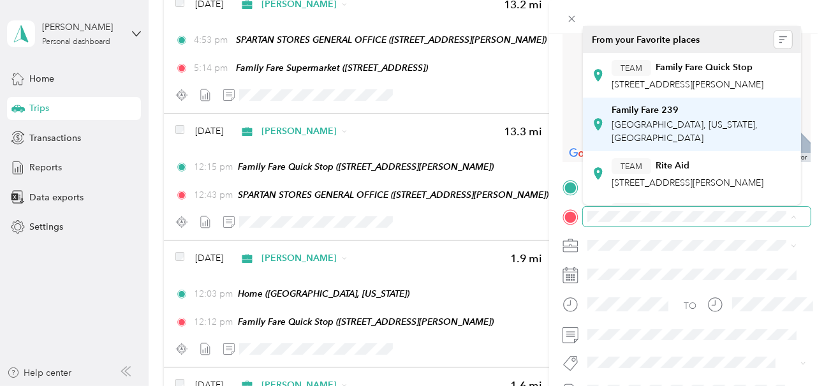
click at [656, 116] on strong "Family Fare 239" at bounding box center [645, 110] width 67 height 11
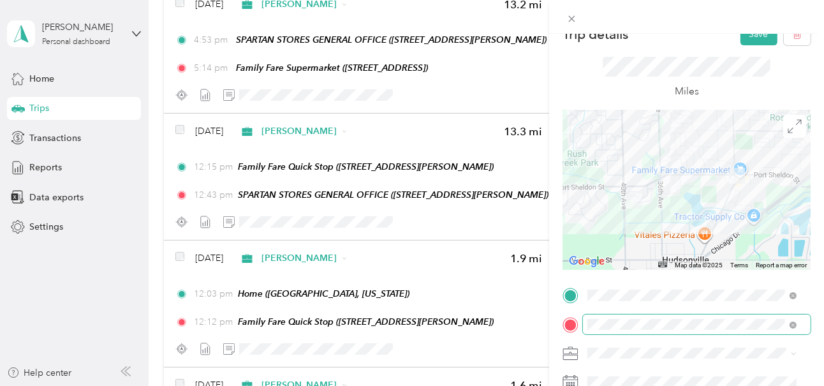
scroll to position [0, 0]
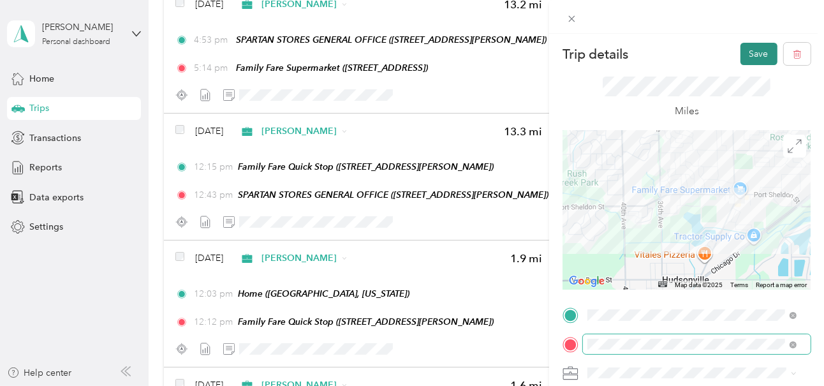
click at [749, 52] on button "Save" at bounding box center [758, 54] width 37 height 22
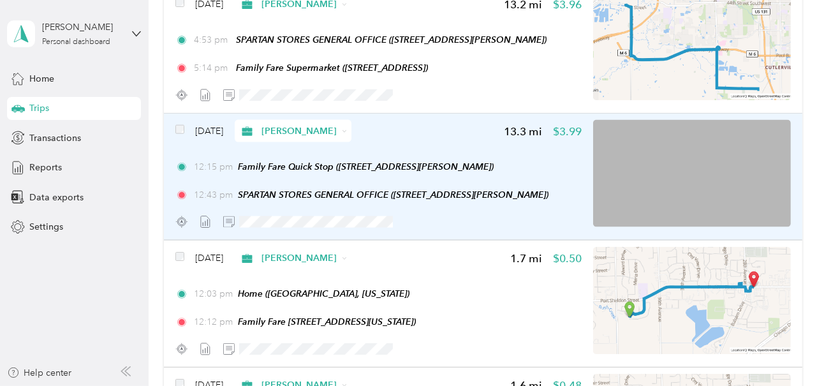
scroll to position [1399, 0]
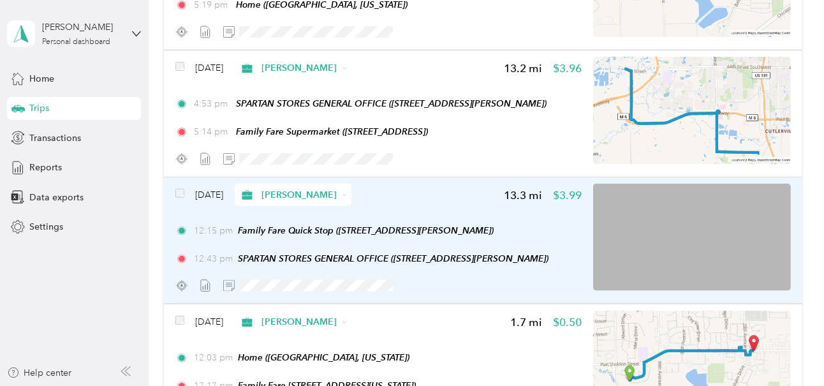
click at [524, 219] on div "[DATE] [PERSON_NAME] 13.3 mi $3.99 12:15 pm Family Fare Quick Stop ([STREET_ADD…" at bounding box center [378, 240] width 407 height 113
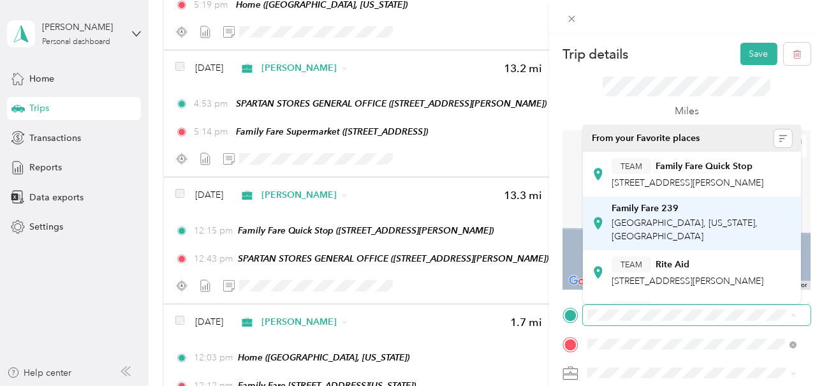
click at [654, 214] on strong "Family Fare 239" at bounding box center [645, 208] width 67 height 11
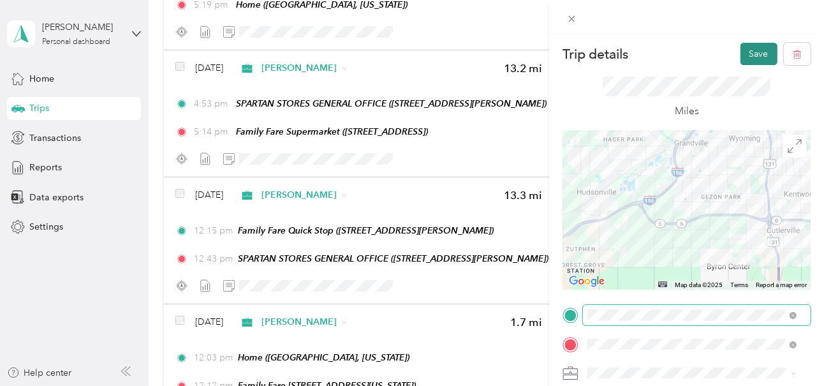
click at [750, 51] on button "Save" at bounding box center [758, 54] width 37 height 22
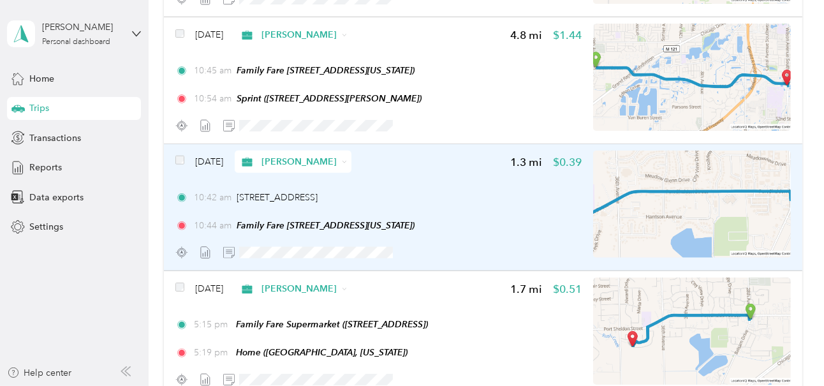
scroll to position [1080, 0]
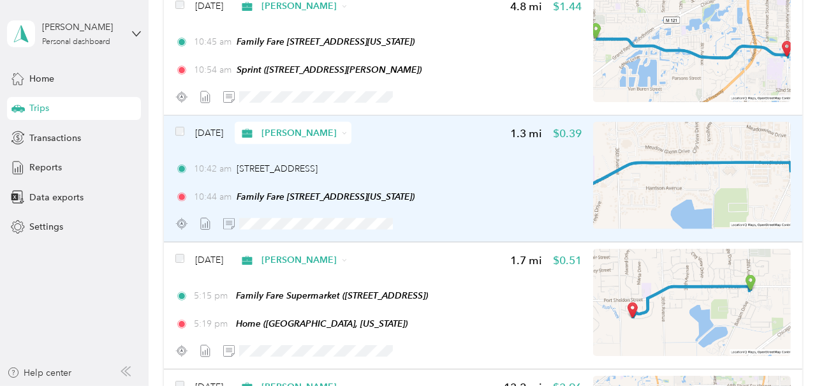
click at [495, 195] on div "10:44 am Family Fare [STREET_ADDRESS][US_STATE])" at bounding box center [378, 196] width 407 height 13
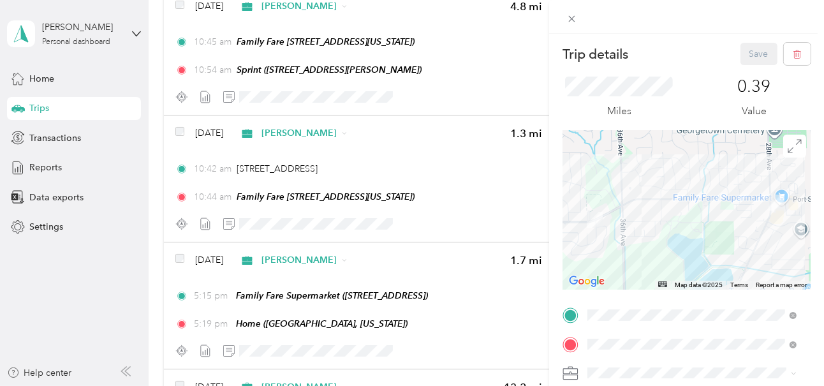
click at [477, 179] on div "Trip details Save This trip cannot be edited because it is either under review,…" at bounding box center [412, 193] width 824 height 386
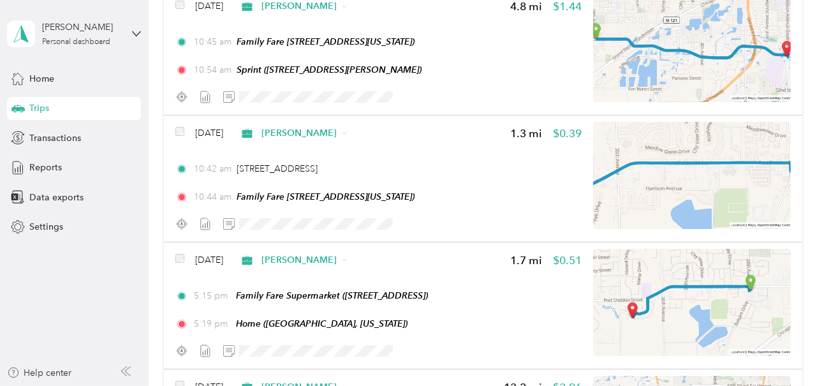
click at [476, 179] on div "10:42 am [STREET_ADDRESS] 10:44 am Family Fare [STREET_ADDRESS][US_STATE])" at bounding box center [378, 182] width 407 height 41
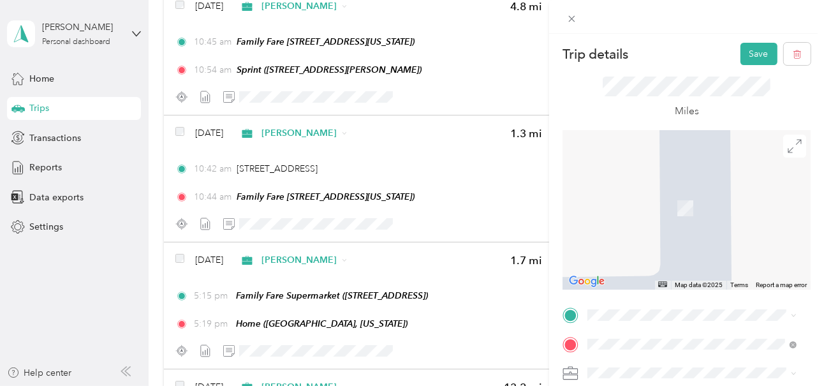
click at [630, 166] on div "[GEOGRAPHIC_DATA], [US_STATE], [GEOGRAPHIC_DATA]" at bounding box center [702, 178] width 180 height 40
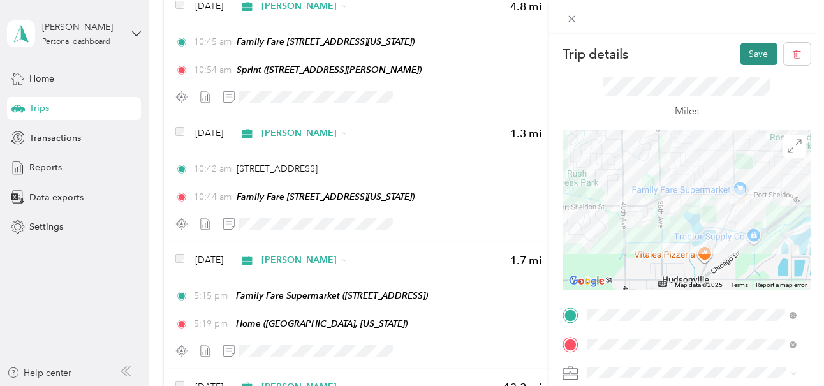
click at [749, 53] on button "Save" at bounding box center [758, 54] width 37 height 22
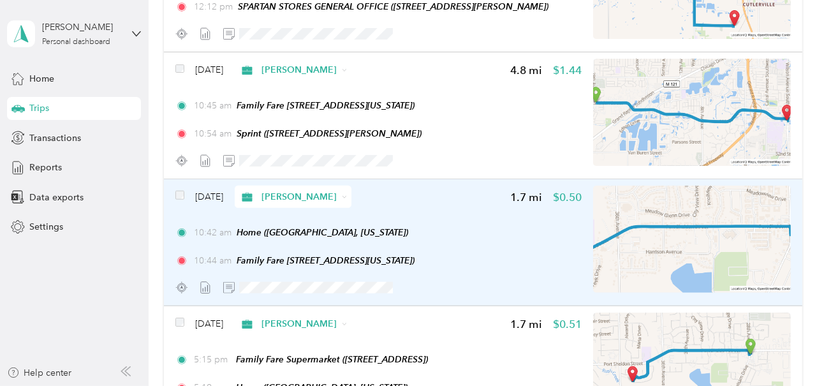
scroll to position [952, 0]
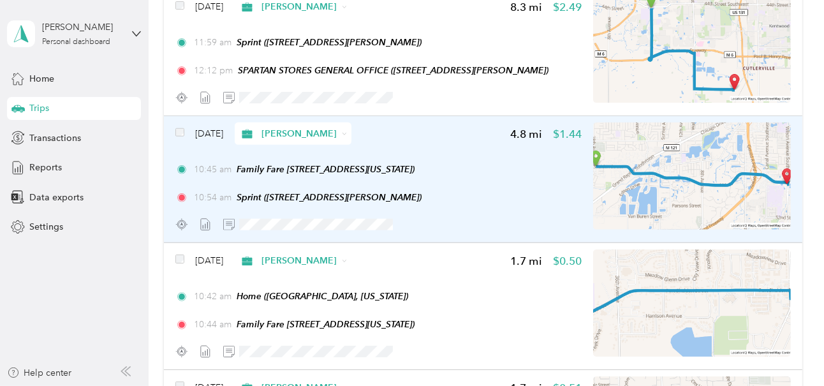
click at [478, 191] on div "10:54 am Sprint ([STREET_ADDRESS][PERSON_NAME])" at bounding box center [378, 197] width 407 height 13
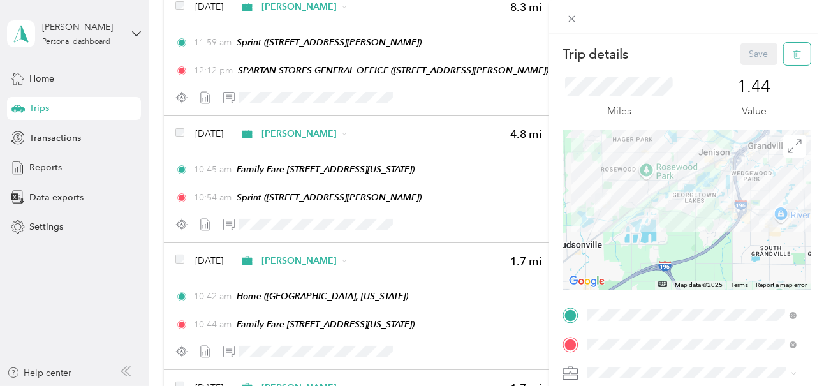
click at [793, 53] on icon "button" at bounding box center [797, 54] width 9 height 9
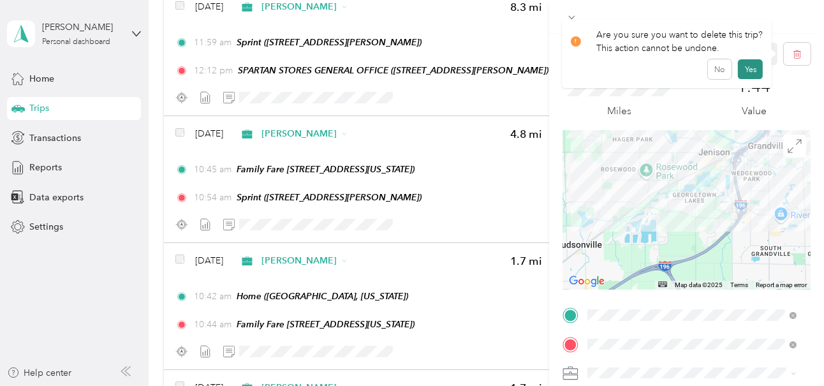
click at [747, 69] on button "Yes" at bounding box center [750, 69] width 25 height 20
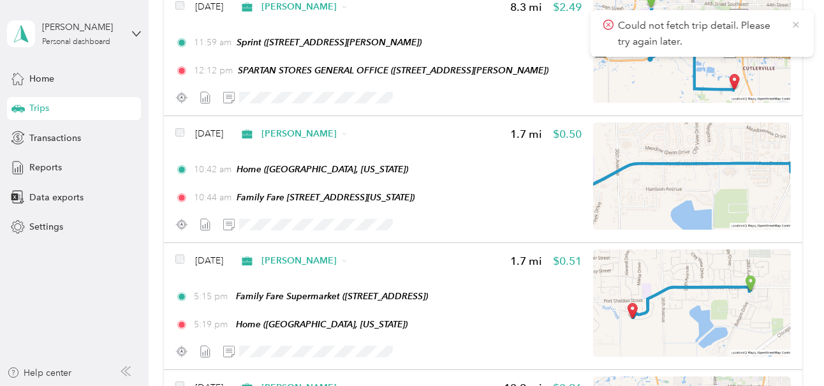
click at [794, 24] on icon at bounding box center [796, 25] width 6 height 6
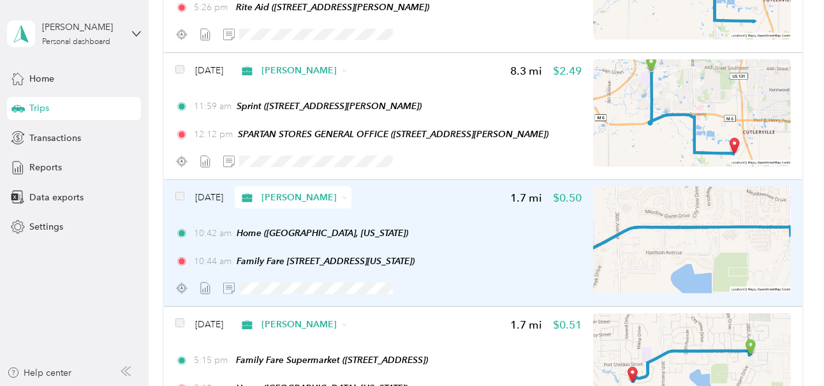
scroll to position [825, 0]
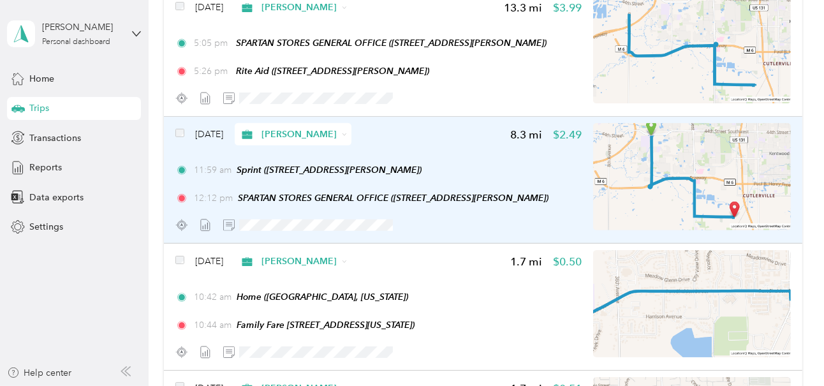
click at [452, 163] on div "11:59 am Sprint ([STREET_ADDRESS][PERSON_NAME])" at bounding box center [378, 169] width 407 height 13
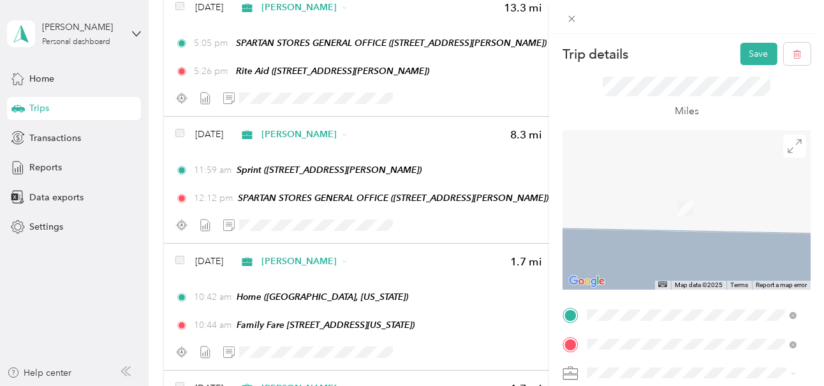
click at [652, 163] on strong "Family Fare 239" at bounding box center [645, 163] width 67 height 11
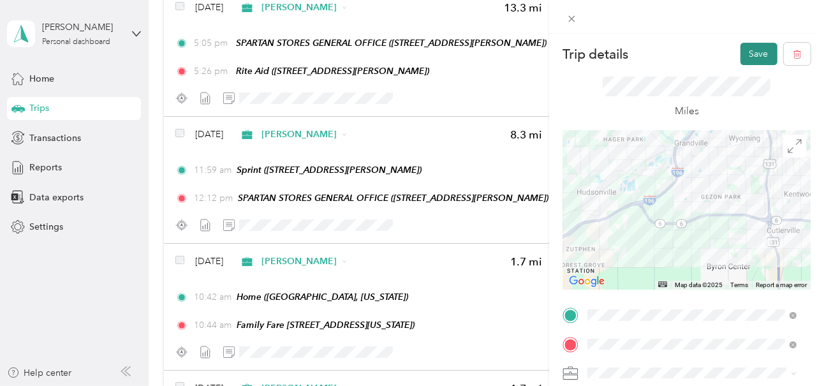
click at [749, 53] on button "Save" at bounding box center [758, 54] width 37 height 22
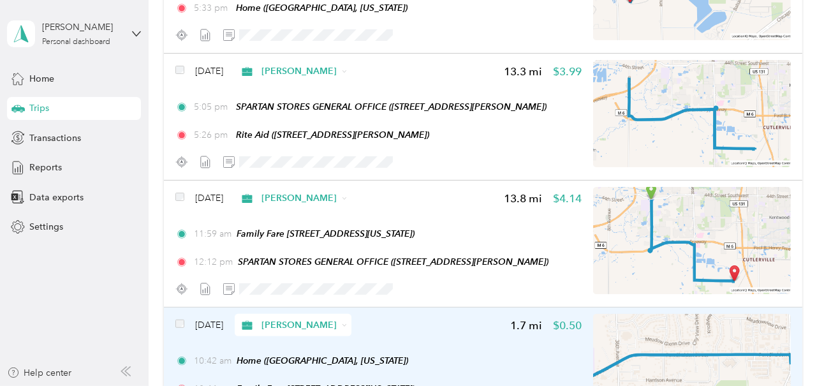
scroll to position [697, 0]
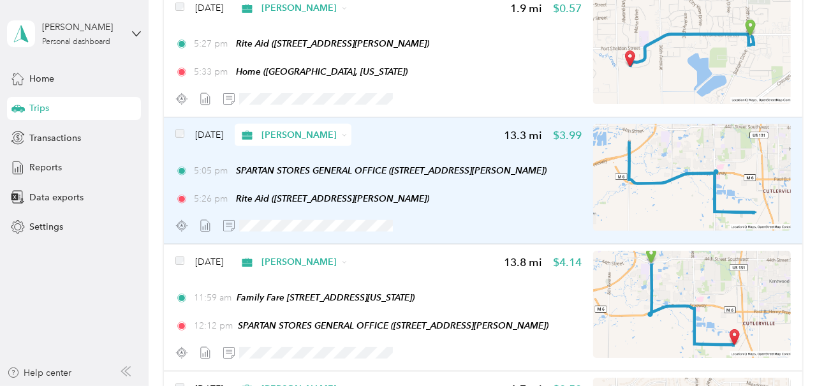
click at [460, 196] on div "5:26 pm Rite Aid ([STREET_ADDRESS][PERSON_NAME])" at bounding box center [378, 198] width 407 height 13
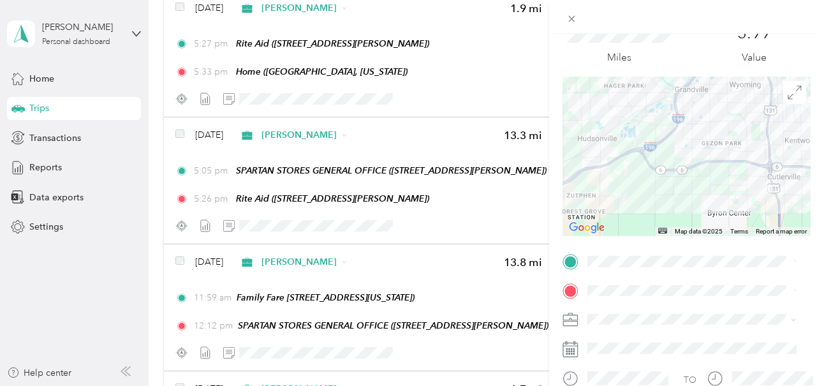
scroll to position [128, 0]
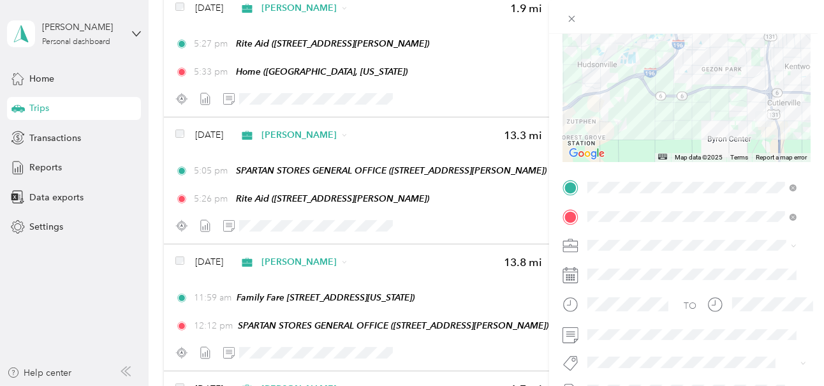
click at [654, 124] on div "Family Fare [STREET_ADDRESS][US_STATE]" at bounding box center [702, 125] width 180 height 40
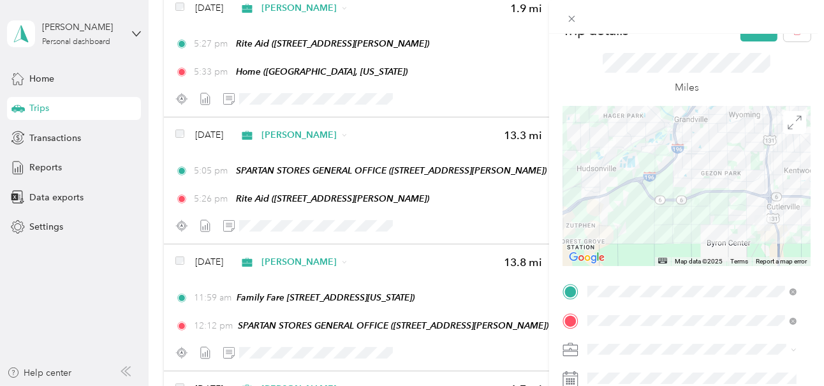
scroll to position [0, 0]
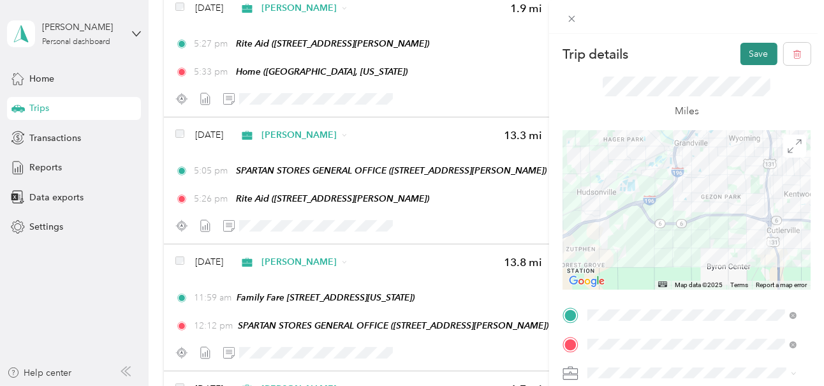
click at [747, 52] on button "Save" at bounding box center [758, 54] width 37 height 22
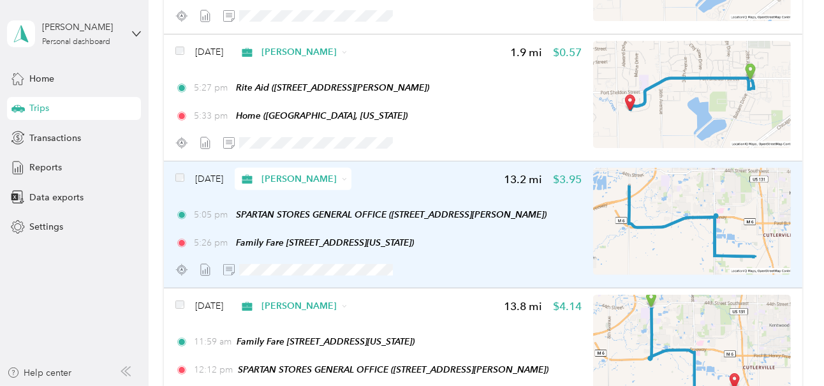
scroll to position [633, 0]
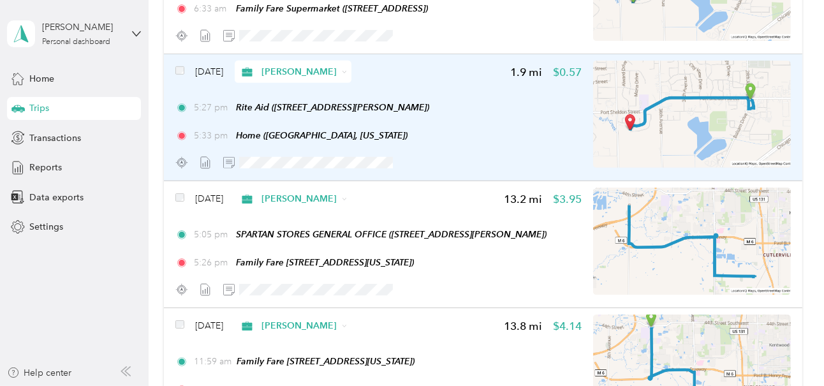
click at [479, 123] on div "5:27 pm Rite Aid ([STREET_ADDRESS][PERSON_NAME]) 5:33 pm Home ([GEOGRAPHIC_DATA…" at bounding box center [378, 121] width 407 height 41
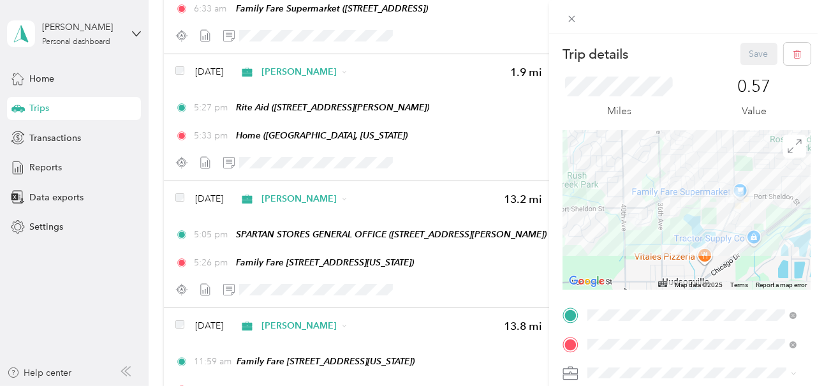
click at [781, 314] on iframe at bounding box center [788, 349] width 71 height 71
click at [665, 225] on div "Family Fare [STREET_ADDRESS][US_STATE]" at bounding box center [702, 223] width 180 height 40
click at [750, 51] on button "Save" at bounding box center [758, 54] width 37 height 22
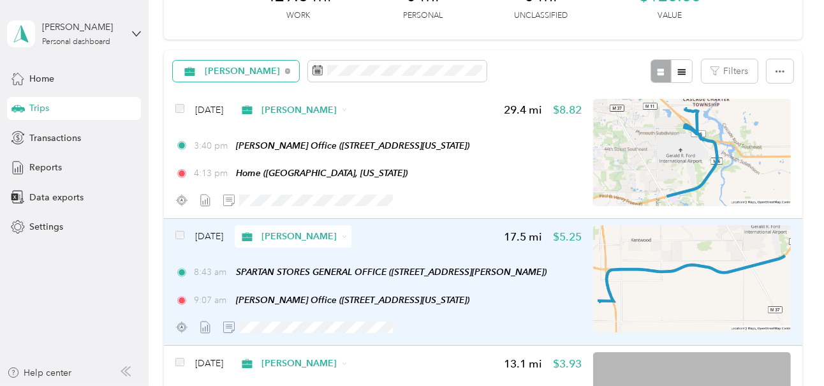
scroll to position [59, 0]
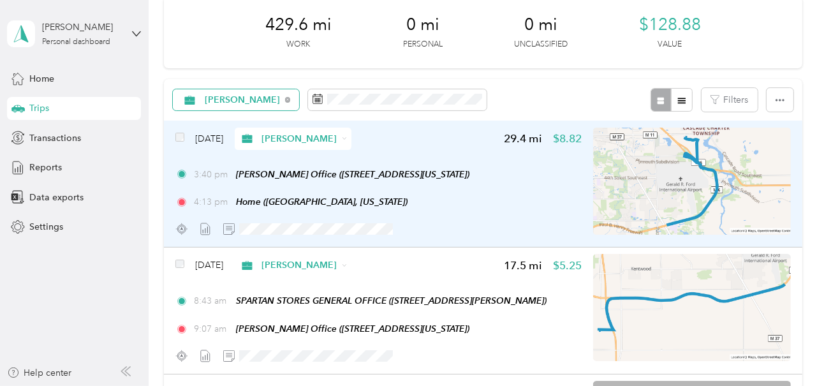
click at [494, 198] on div "4:13 pm Home ([GEOGRAPHIC_DATA], [US_STATE])" at bounding box center [378, 201] width 407 height 13
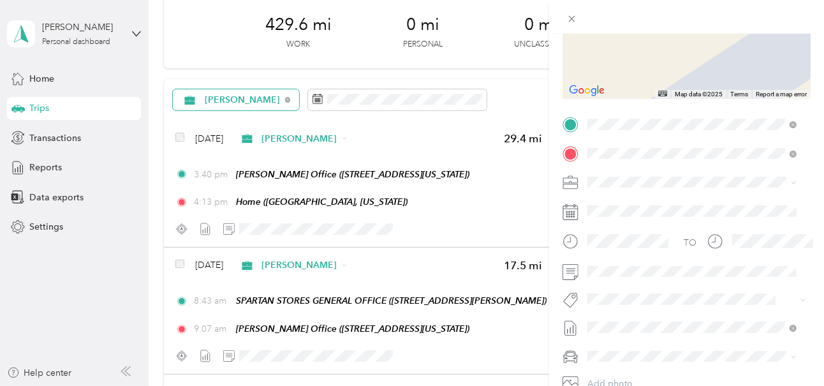
click at [654, 204] on strong "Family Fare 239" at bounding box center [645, 203] width 67 height 11
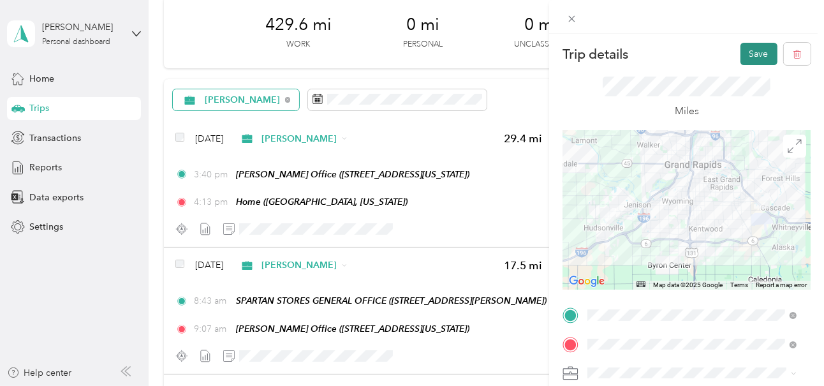
click at [750, 52] on button "Save" at bounding box center [758, 54] width 37 height 22
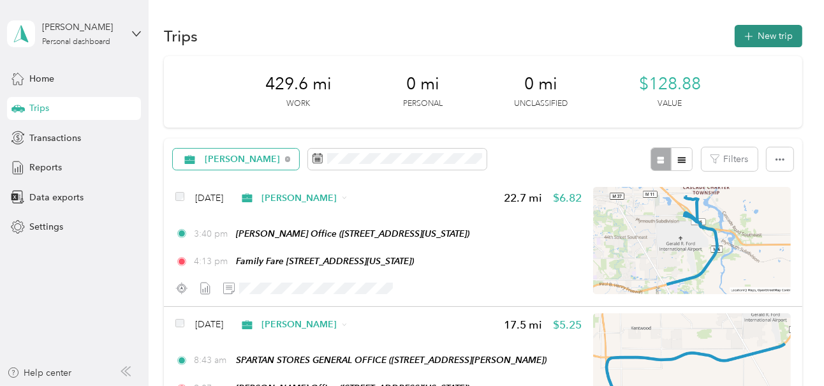
click at [765, 35] on button "New trip" at bounding box center [769, 36] width 68 height 22
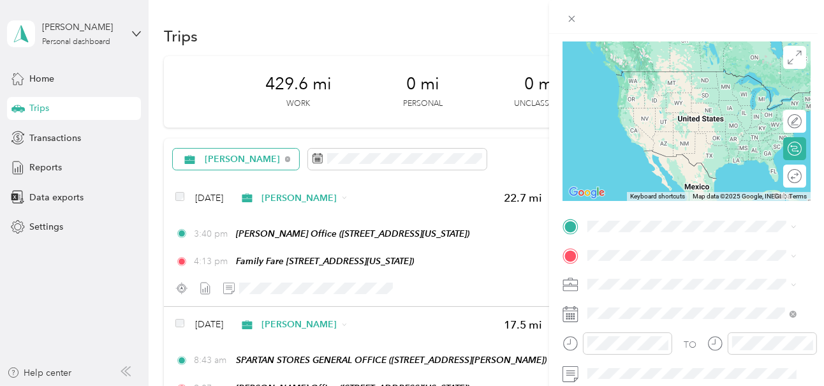
scroll to position [128, 0]
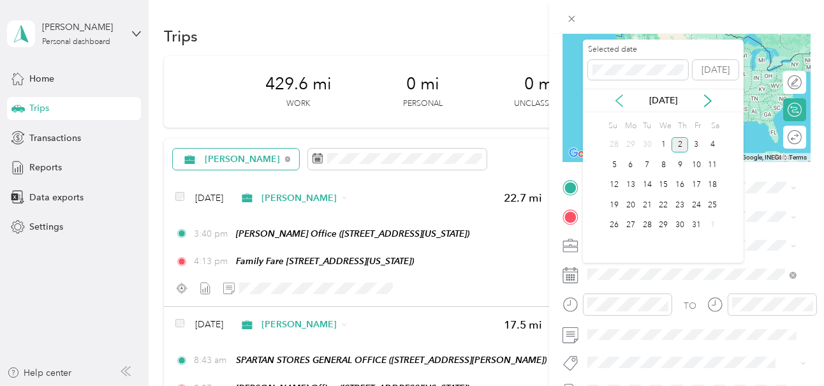
click at [617, 98] on icon at bounding box center [619, 100] width 13 height 13
click at [647, 223] on div "30" at bounding box center [647, 225] width 17 height 16
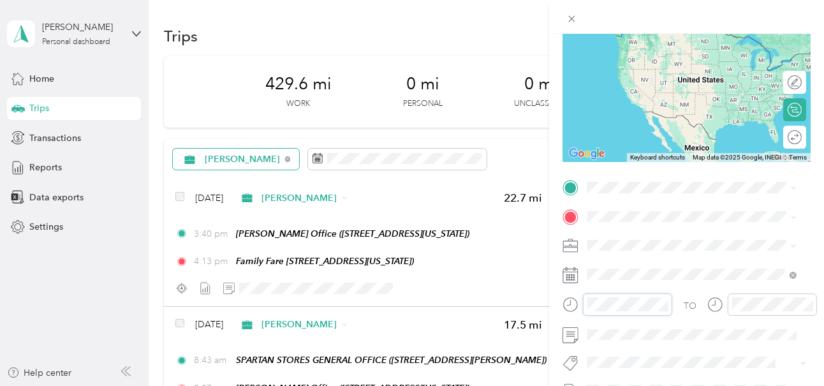
click at [572, 311] on div at bounding box center [617, 304] width 110 height 22
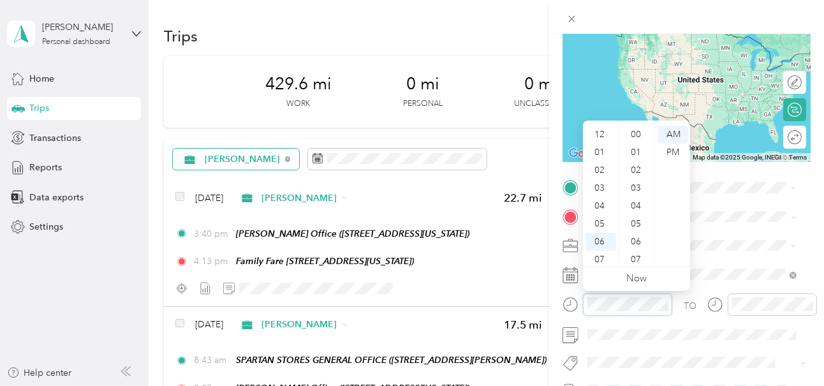
scroll to position [77, 0]
click at [600, 131] on div "04" at bounding box center [600, 130] width 31 height 18
click at [636, 166] on div "30" at bounding box center [637, 166] width 31 height 18
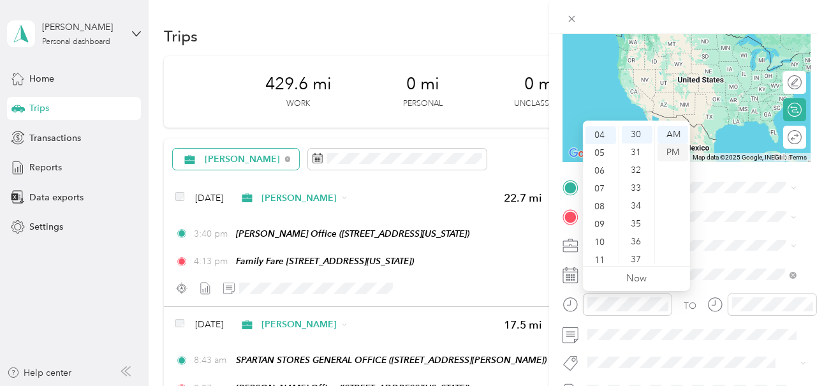
click at [672, 151] on div "PM" at bounding box center [673, 152] width 31 height 18
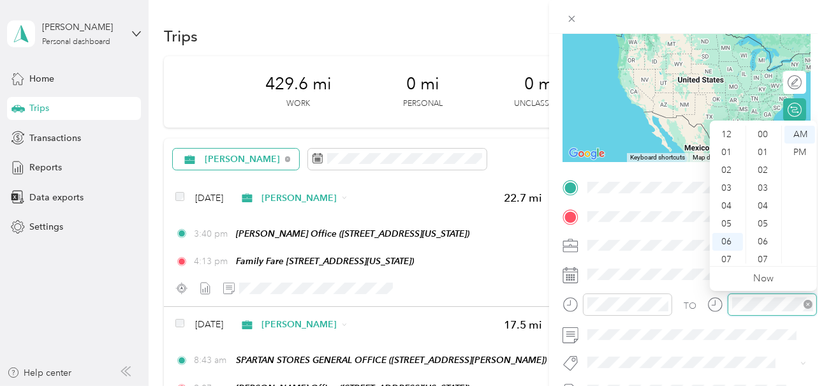
scroll to position [77, 0]
click at [728, 129] on div "04" at bounding box center [727, 130] width 31 height 18
click at [764, 185] on div "45" at bounding box center [764, 186] width 31 height 18
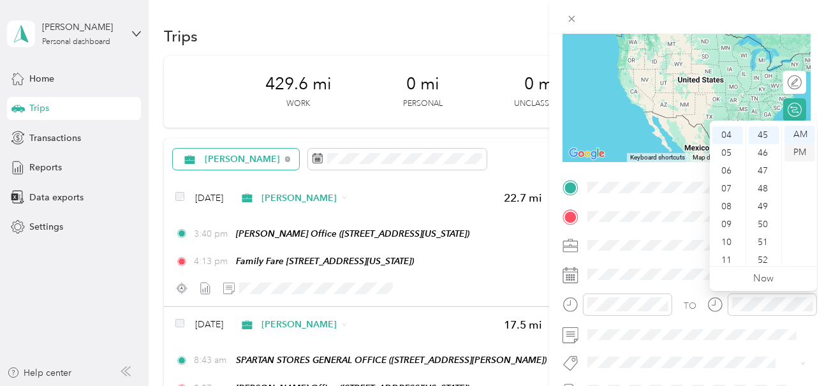
click at [798, 153] on div "PM" at bounding box center [799, 152] width 31 height 18
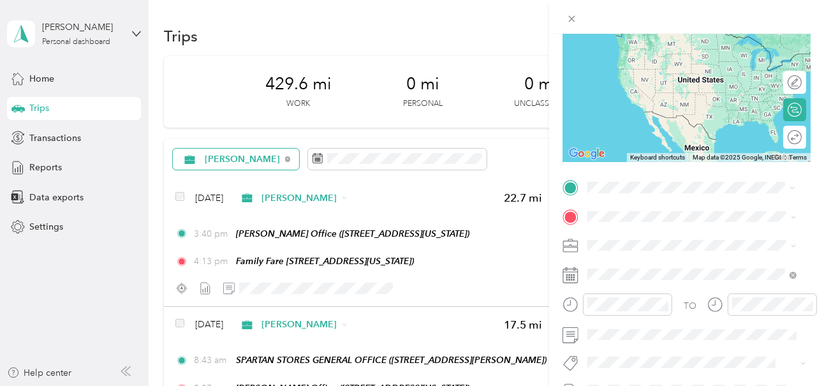
click at [645, 234] on strong "Family Fare 239" at bounding box center [645, 237] width 67 height 11
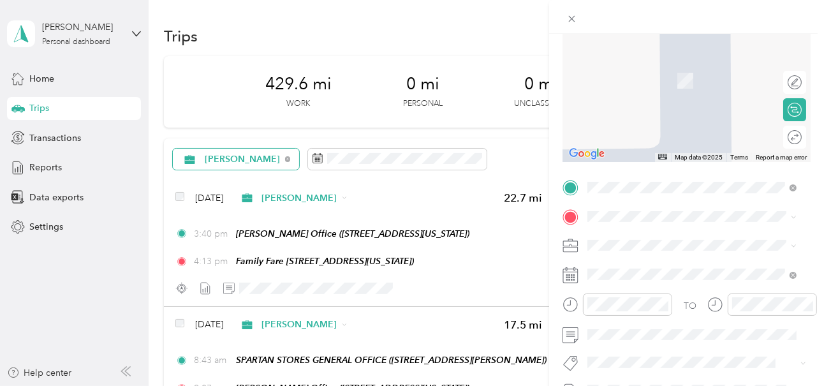
click at [644, 87] on span "[GEOGRAPHIC_DATA], [US_STATE], [GEOGRAPHIC_DATA]" at bounding box center [685, 85] width 146 height 24
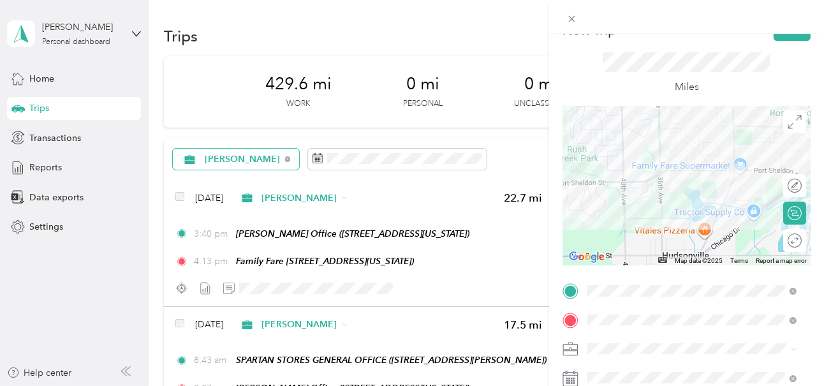
scroll to position [0, 0]
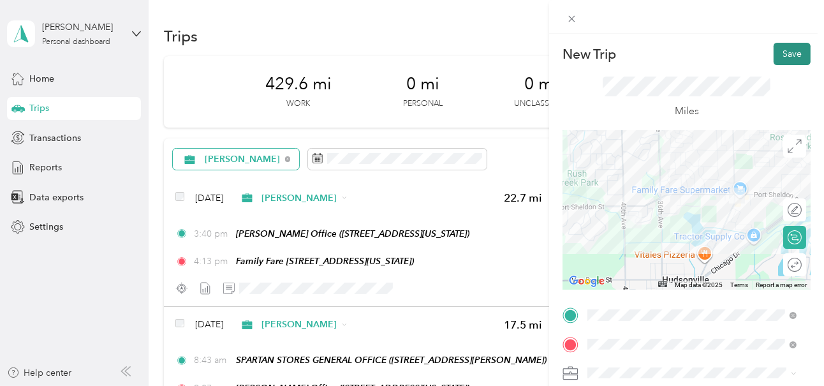
click at [779, 51] on button "Save" at bounding box center [792, 54] width 37 height 22
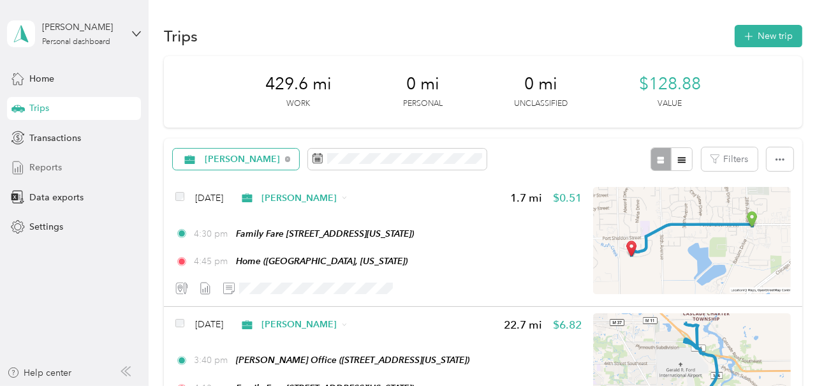
click at [48, 167] on span "Reports" at bounding box center [45, 167] width 33 height 13
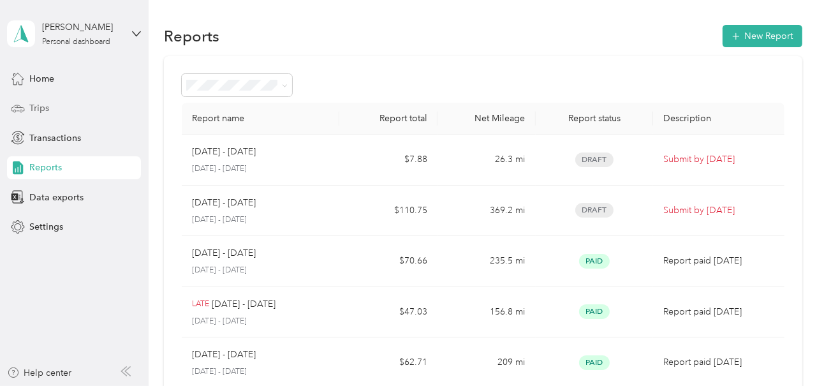
click at [38, 107] on span "Trips" at bounding box center [39, 107] width 20 height 13
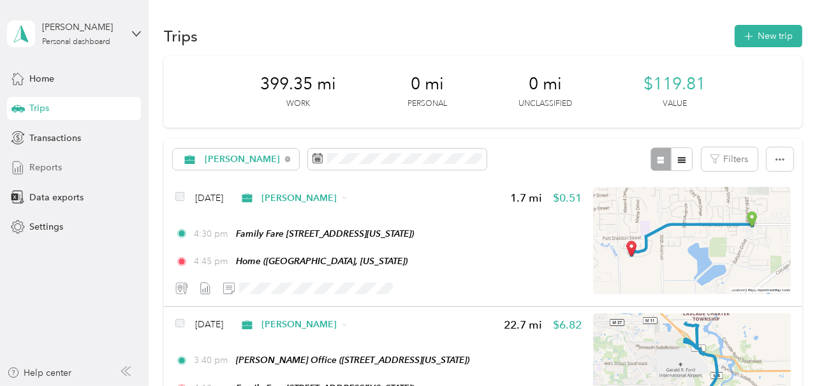
click at [55, 164] on span "Reports" at bounding box center [45, 167] width 33 height 13
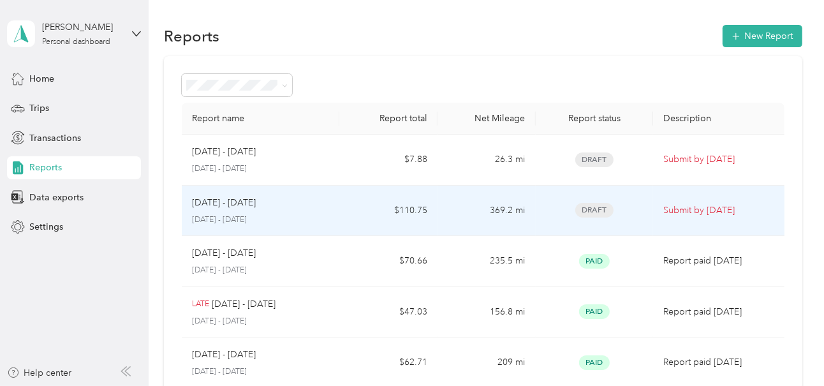
click at [311, 205] on div "[DATE] - [DATE]" at bounding box center [260, 203] width 136 height 14
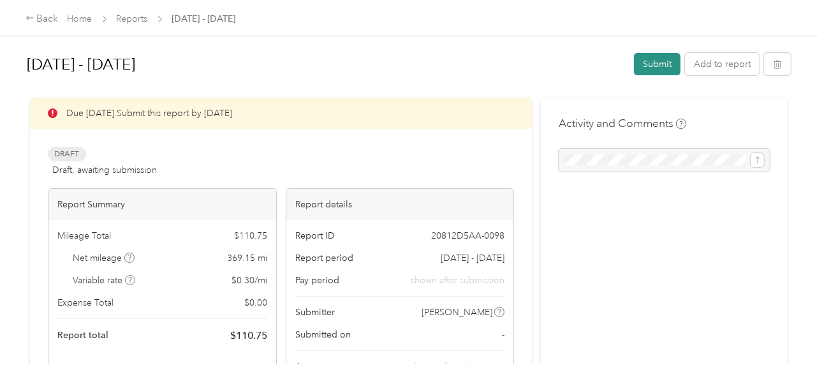
click at [659, 61] on button "Submit" at bounding box center [657, 64] width 47 height 22
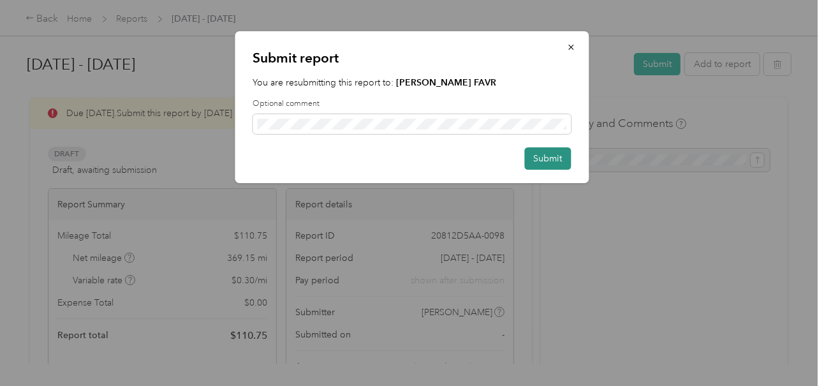
click at [547, 155] on button "Submit" at bounding box center [548, 158] width 47 height 22
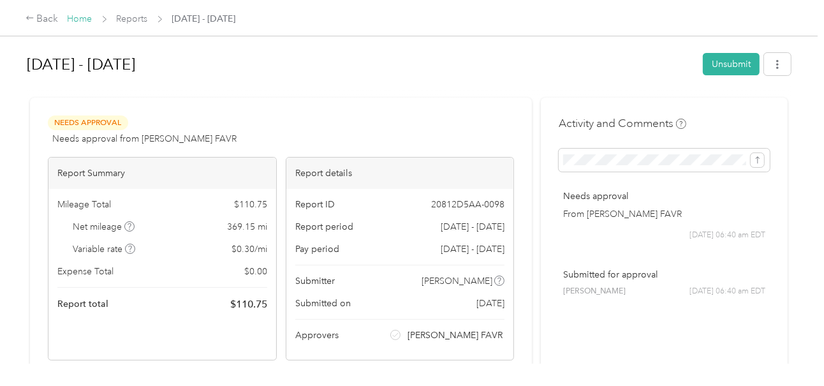
click at [79, 19] on link "Home" at bounding box center [80, 18] width 25 height 11
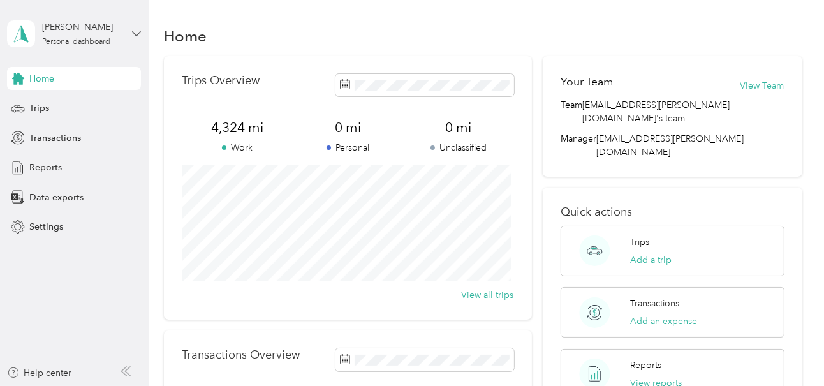
click at [136, 34] on icon at bounding box center [137, 33] width 8 height 4
click at [59, 103] on div "Log out" at bounding box center [42, 104] width 49 height 13
